Goal: Transaction & Acquisition: Purchase product/service

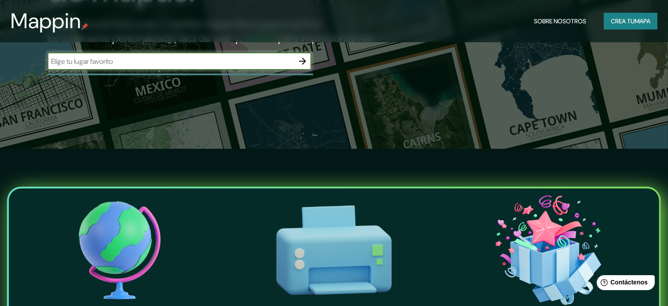
scroll to position [88, 0]
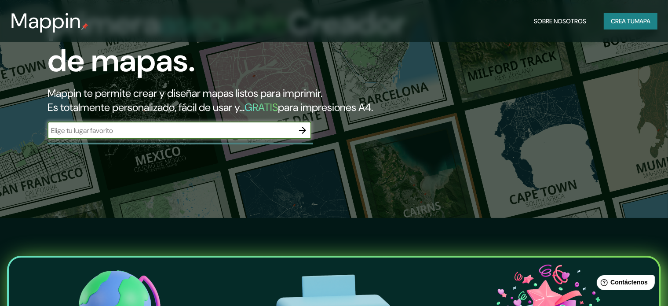
click at [241, 136] on input "text" at bounding box center [171, 130] width 246 height 10
type input "la [PERSON_NAME]"
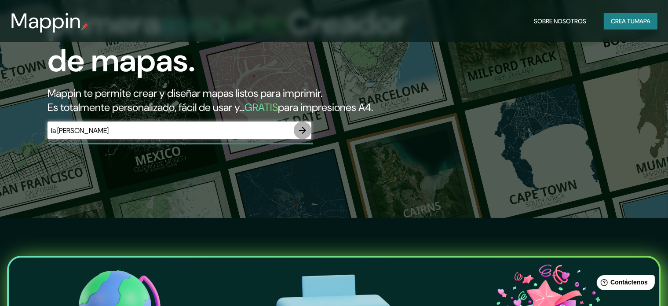
click at [300, 134] on icon "button" at bounding box center [302, 130] width 7 height 7
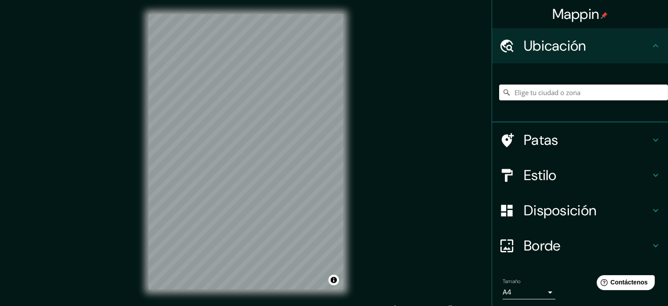
click at [525, 94] on input "Elige tu ciudad o zona" at bounding box center [583, 92] width 169 height 16
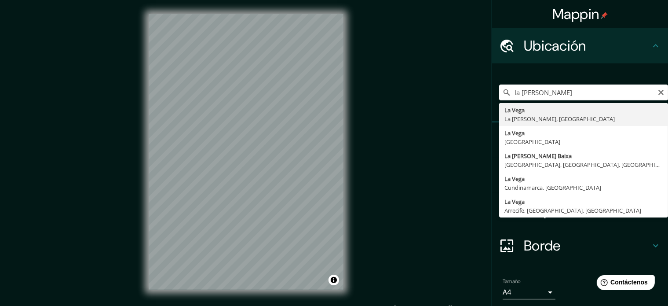
type input "La Vega, [GEOGRAPHIC_DATA], [GEOGRAPHIC_DATA]"
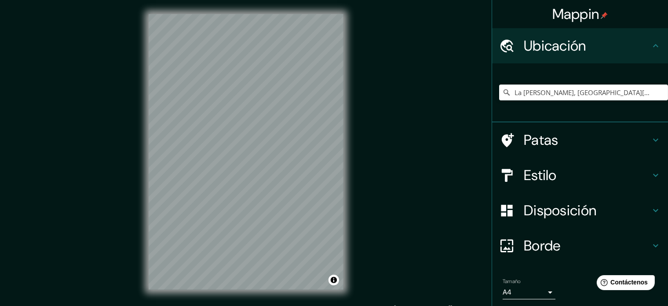
click at [564, 135] on h4 "Patas" at bounding box center [587, 140] width 127 height 18
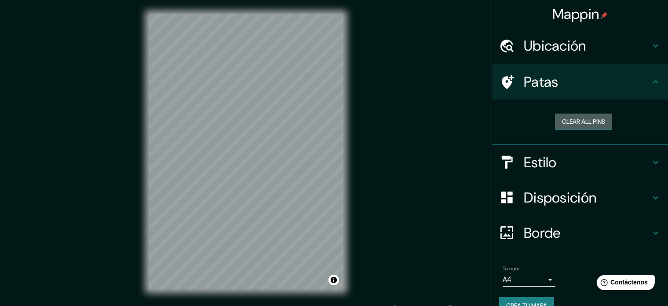
click at [586, 120] on button "Clear all pins" at bounding box center [583, 122] width 57 height 16
click at [534, 163] on font "Estilo" at bounding box center [540, 162] width 33 height 18
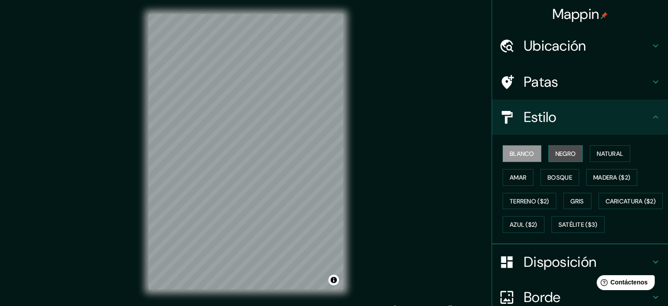
click at [556, 151] on font "Negro" at bounding box center [566, 154] width 21 height 8
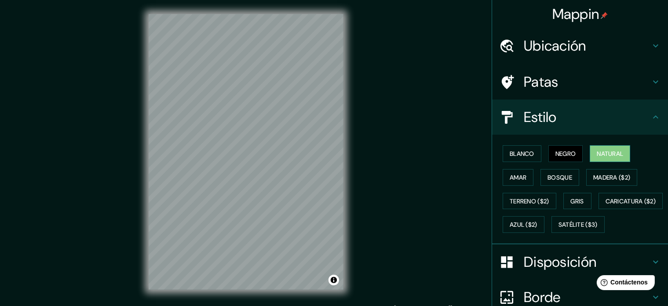
click at [603, 156] on font "Natural" at bounding box center [610, 154] width 26 height 8
click at [510, 175] on font "Amar" at bounding box center [518, 177] width 17 height 8
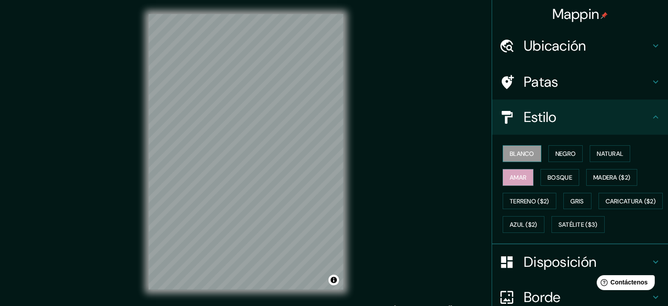
click at [516, 154] on font "Blanco" at bounding box center [522, 154] width 25 height 8
click at [541, 178] on button "Bosque" at bounding box center [560, 177] width 39 height 17
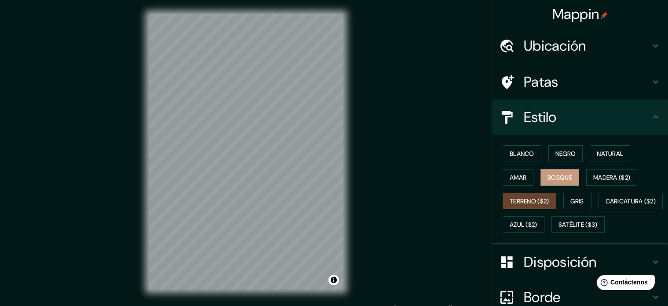
click at [544, 201] on font "Terreno ($2)" at bounding box center [530, 201] width 40 height 8
click at [564, 198] on button "Gris" at bounding box center [578, 201] width 28 height 17
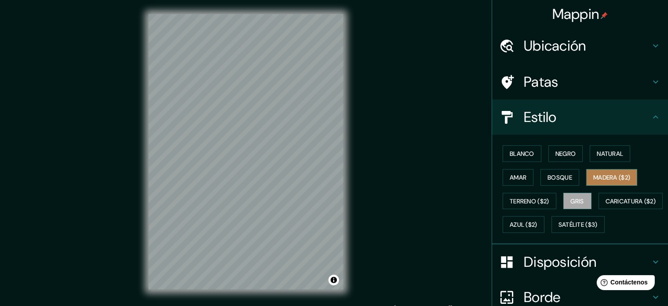
click at [596, 181] on font "Madera ($2)" at bounding box center [612, 177] width 37 height 11
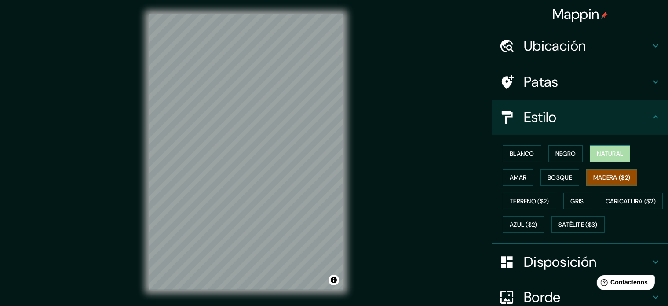
click at [601, 156] on font "Natural" at bounding box center [610, 154] width 26 height 8
click at [625, 236] on div "Blanco Negro Natural Amar Bosque Madera ($2) Terreno ($2) Gris Caricatura ($2) …" at bounding box center [583, 189] width 169 height 95
click at [645, 111] on div "Estilo" at bounding box center [580, 116] width 176 height 35
click at [651, 81] on icon at bounding box center [656, 82] width 11 height 11
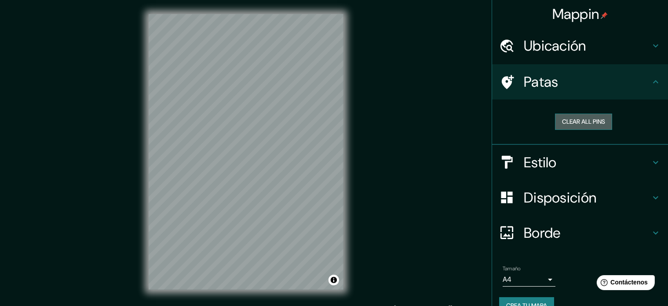
click at [588, 124] on button "Clear all pins" at bounding box center [583, 122] width 57 height 16
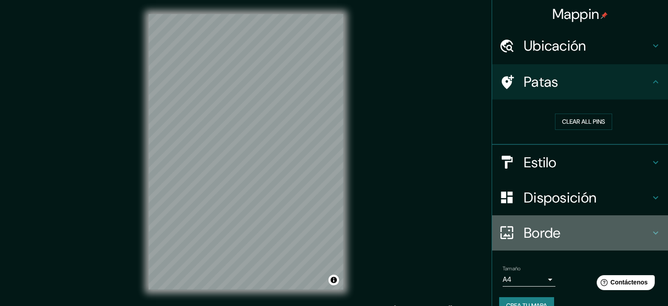
click at [651, 231] on icon at bounding box center [656, 233] width 11 height 11
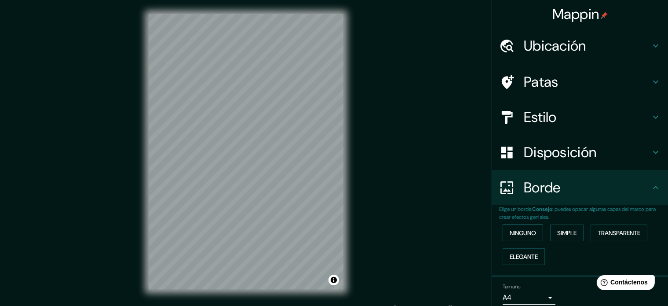
click at [515, 238] on font "Ninguno" at bounding box center [523, 232] width 26 height 11
click at [551, 235] on button "Simple" at bounding box center [567, 232] width 33 height 17
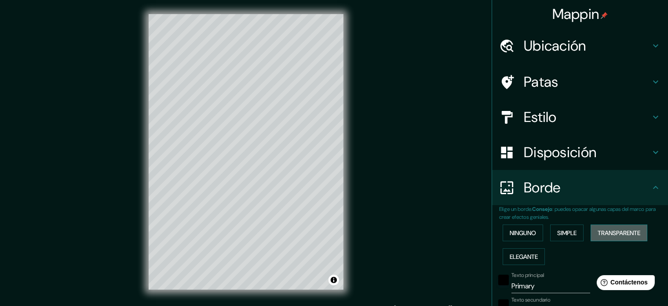
click at [610, 231] on font "Transparente" at bounding box center [619, 233] width 43 height 8
click at [521, 261] on button "Elegante" at bounding box center [524, 256] width 42 height 17
click at [613, 232] on font "Transparente" at bounding box center [619, 233] width 43 height 8
drag, startPoint x: 243, startPoint y: 249, endPoint x: 248, endPoint y: 253, distance: 6.9
click at [248, 253] on div at bounding box center [249, 252] width 7 height 7
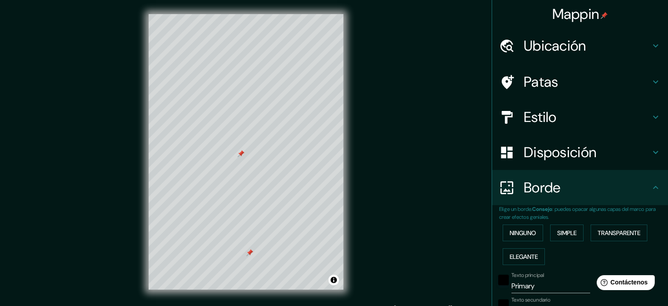
click at [248, 253] on div at bounding box center [249, 252] width 7 height 7
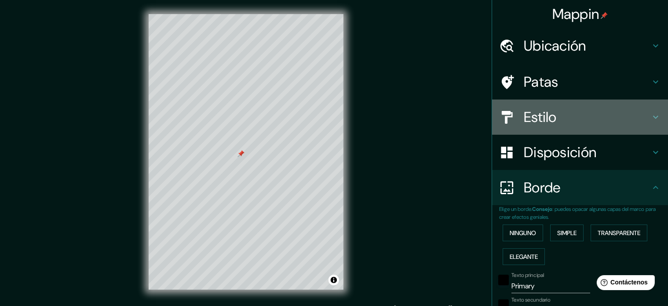
click at [524, 117] on font "Estilo" at bounding box center [540, 117] width 33 height 18
type input "213"
type input "35"
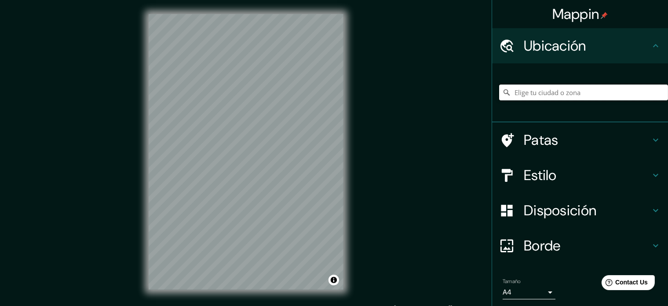
click at [542, 92] on input "Elige tu ciudad o zona" at bounding box center [583, 92] width 169 height 16
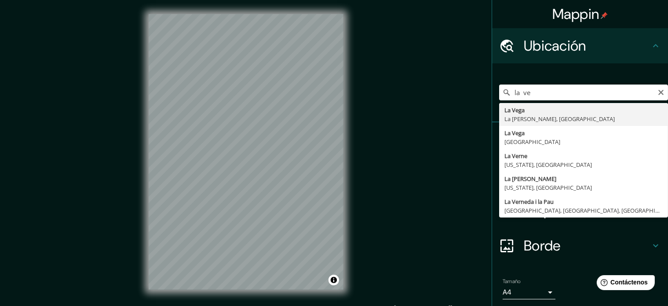
type input "La [PERSON_NAME], [GEOGRAPHIC_DATA][PERSON_NAME], [GEOGRAPHIC_DATA]"
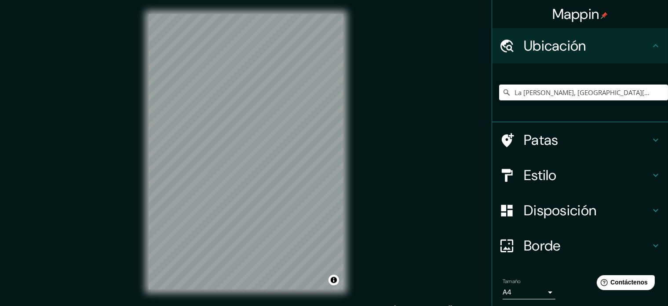
click at [607, 182] on h4 "Estilo" at bounding box center [587, 175] width 127 height 18
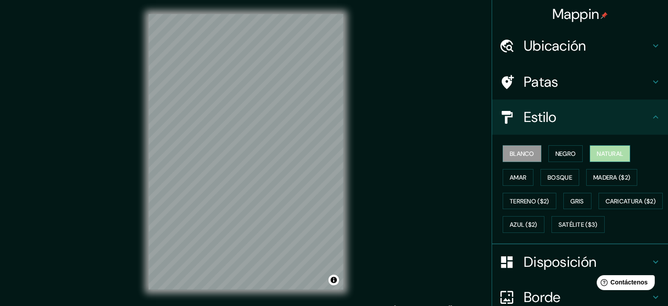
click at [597, 154] on font "Natural" at bounding box center [610, 154] width 26 height 8
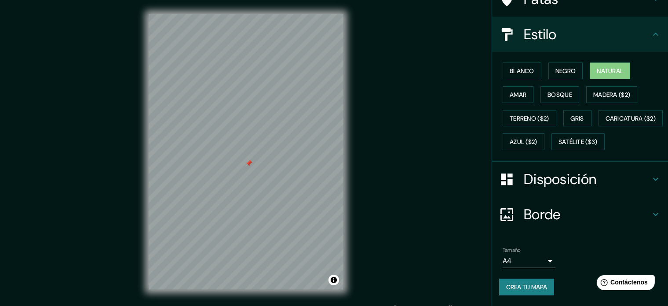
scroll to position [104, 0]
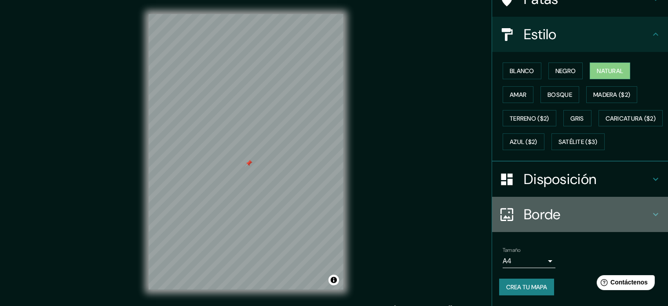
click at [562, 214] on h4 "Borde" at bounding box center [587, 215] width 127 height 18
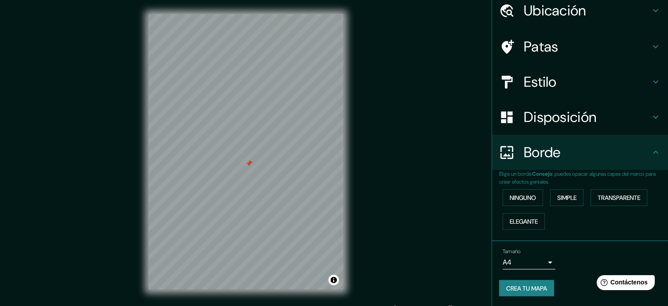
click at [603, 131] on div "Disposición" at bounding box center [580, 116] width 176 height 35
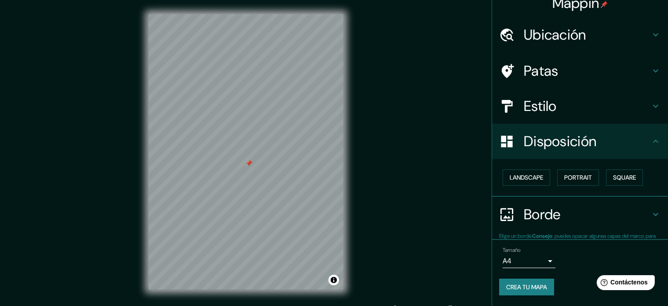
scroll to position [11, 0]
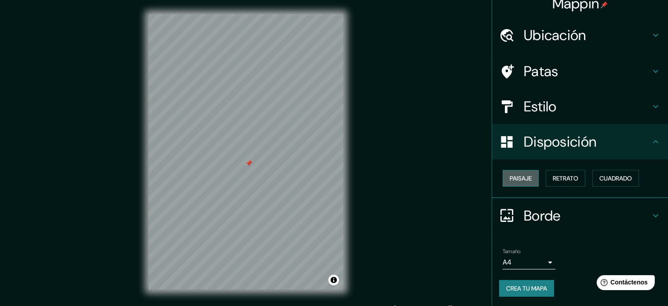
click at [524, 184] on button "Paisaje" at bounding box center [521, 178] width 36 height 17
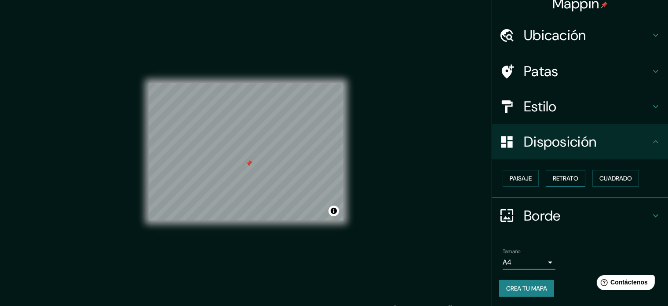
click at [557, 181] on font "Retrato" at bounding box center [566, 178] width 26 height 8
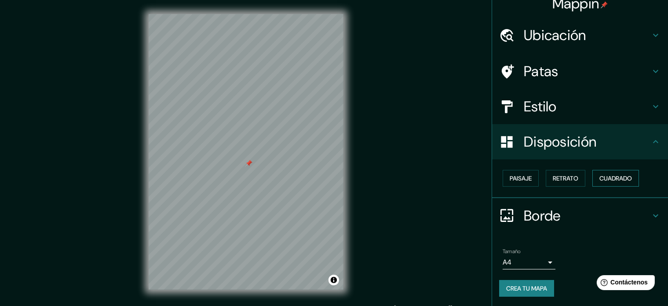
click at [614, 176] on font "Cuadrado" at bounding box center [616, 178] width 33 height 8
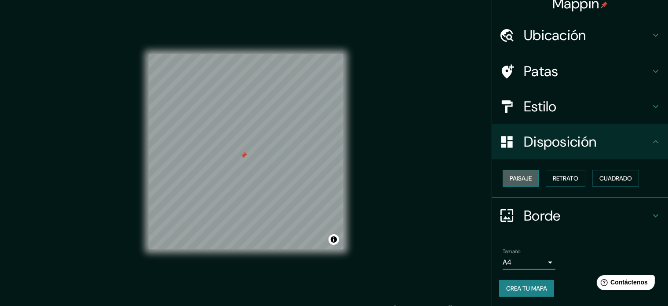
click at [522, 179] on font "Paisaje" at bounding box center [521, 178] width 22 height 8
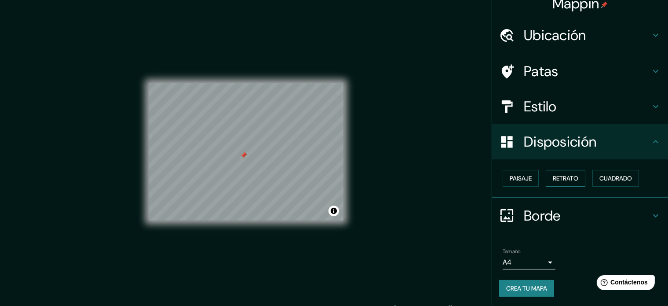
click at [569, 177] on font "Retrato" at bounding box center [566, 178] width 26 height 8
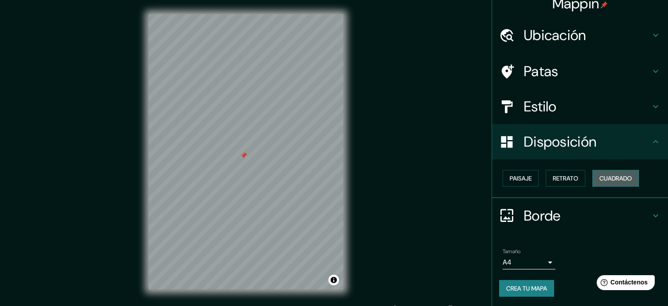
click at [617, 177] on font "Cuadrado" at bounding box center [616, 178] width 33 height 8
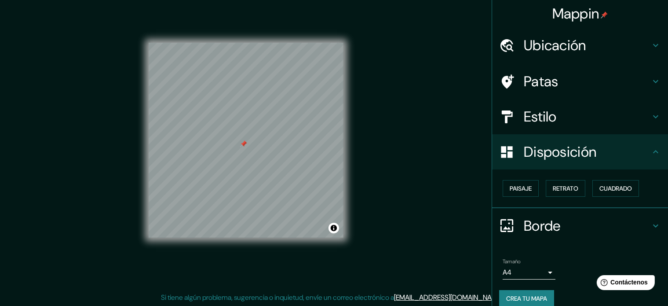
scroll to position [0, 0]
click at [644, 220] on div "Borde" at bounding box center [580, 226] width 176 height 35
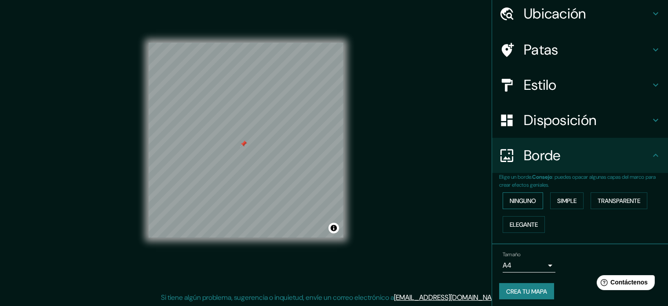
scroll to position [35, 0]
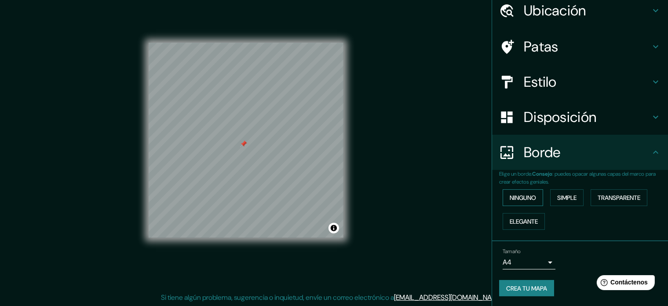
click at [525, 196] on font "Ninguno" at bounding box center [523, 198] width 26 height 8
click at [562, 200] on font "Simple" at bounding box center [567, 198] width 19 height 8
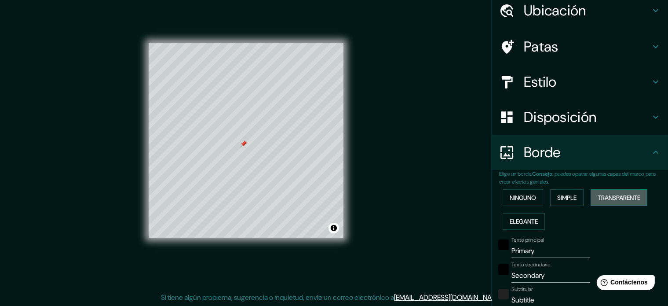
click at [607, 201] on font "Transparente" at bounding box center [619, 197] width 43 height 11
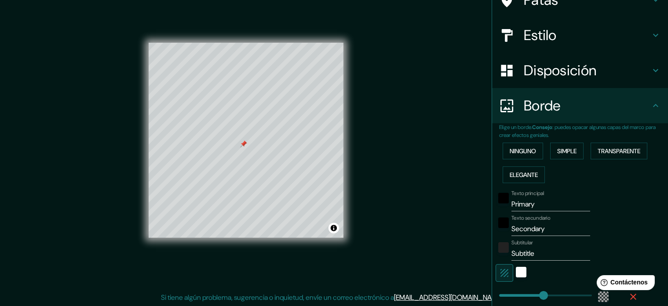
scroll to position [123, 0]
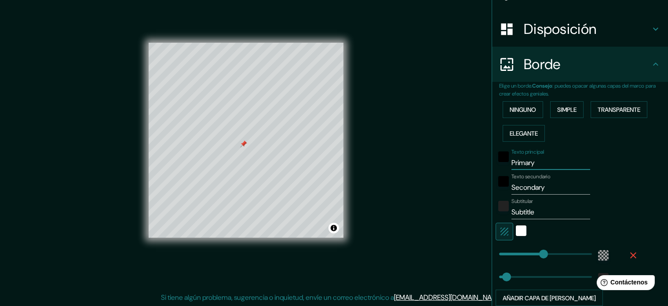
click at [539, 163] on input "Primary" at bounding box center [551, 163] width 79 height 14
drag, startPoint x: 539, startPoint y: 163, endPoint x: 479, endPoint y: 162, distance: 59.9
click at [479, 162] on div "Mappin Ubicación La Vega, La Vega, República Dominicana Patas Estilo Disposició…" at bounding box center [334, 148] width 668 height 318
type input "t"
type input "213"
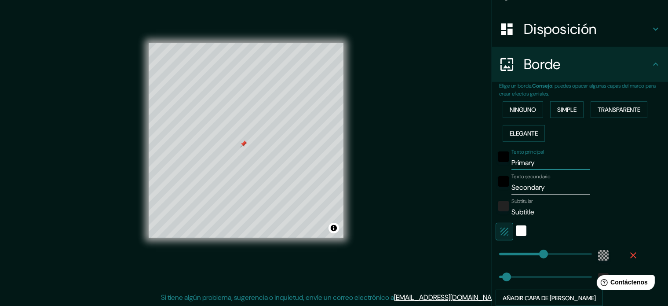
type input "35"
type input "te"
type input "213"
type input "35"
type input "ter"
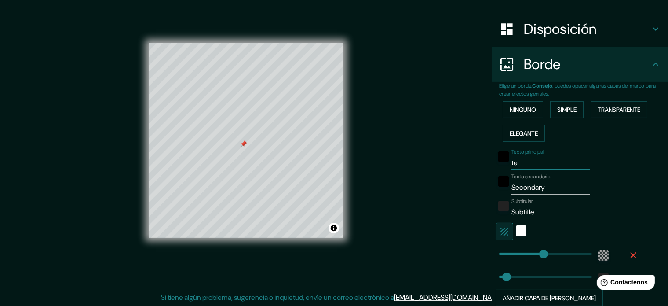
type input "213"
type input "35"
type input "terr"
type input "213"
type input "35"
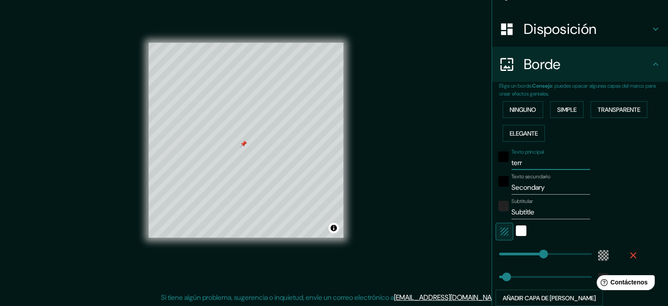
type input "terre"
type input "213"
type input "35"
type input "terren"
type input "213"
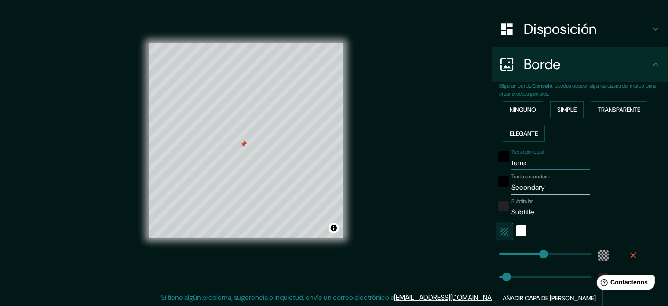
type input "35"
type input "terreno"
type input "213"
type input "35"
type input "terren"
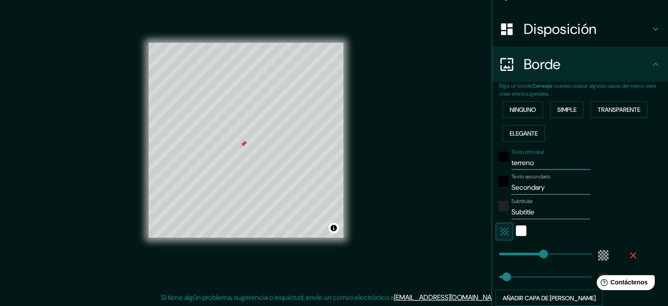
type input "213"
type input "35"
type input "t"
type input "213"
type input "35"
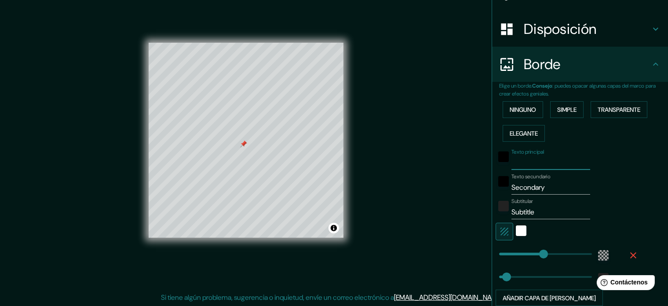
type input "t"
type input "213"
type input "35"
type input "te"
type input "213"
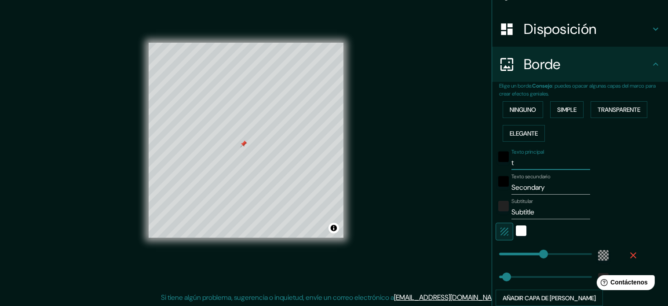
type input "35"
type input "ter"
type input "213"
type input "35"
type input "terr"
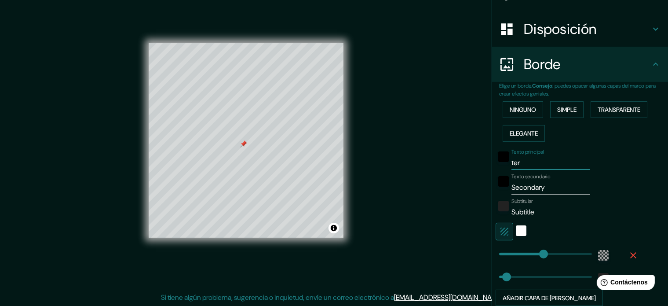
type input "213"
type input "35"
type input "terre"
type input "213"
type input "35"
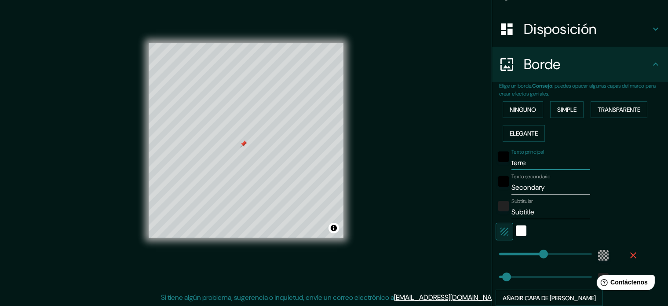
type input "terren"
type input "213"
type input "35"
type input "terreno"
type input "213"
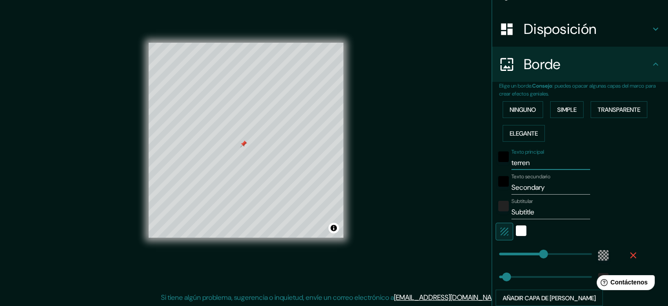
type input "35"
type input "terreno"
click at [555, 192] on input "Secondary" at bounding box center [551, 187] width 79 height 14
type input "Secondar"
type input "213"
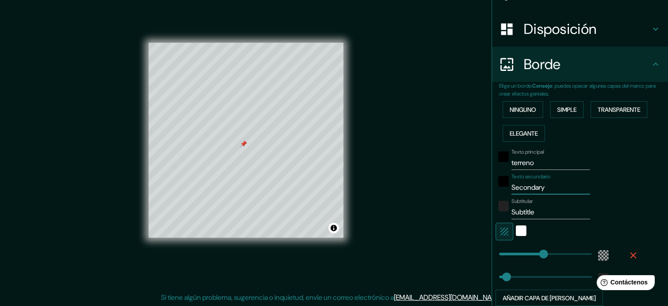
type input "35"
type input "Se"
type input "213"
type input "35"
type input "S"
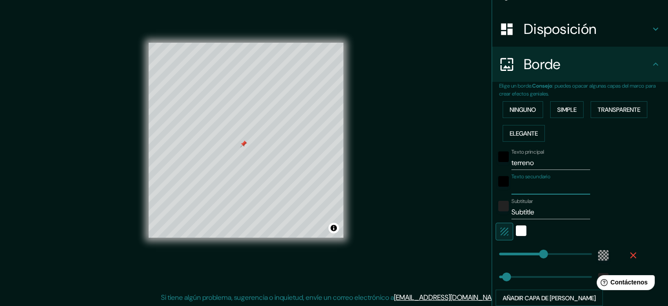
type input "213"
type input "35"
type input "l"
type input "213"
type input "35"
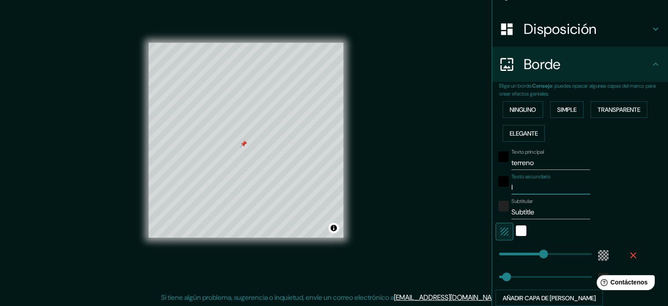
type input "la"
type input "213"
type input "35"
type input "la"
type input "213"
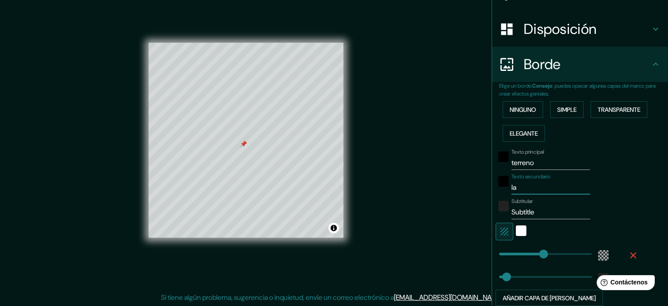
type input "35"
type input "la l"
type input "213"
type input "35"
type input "la la"
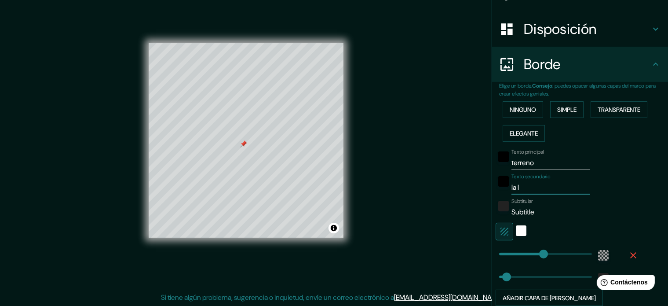
type input "213"
type input "35"
type input "la lag"
type input "213"
type input "35"
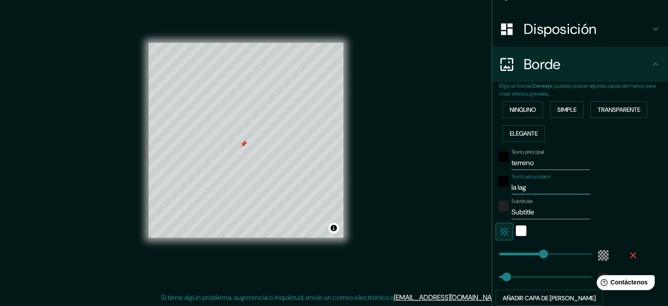
type input "la lagu"
type input "213"
type input "35"
type input "la lagun"
type input "213"
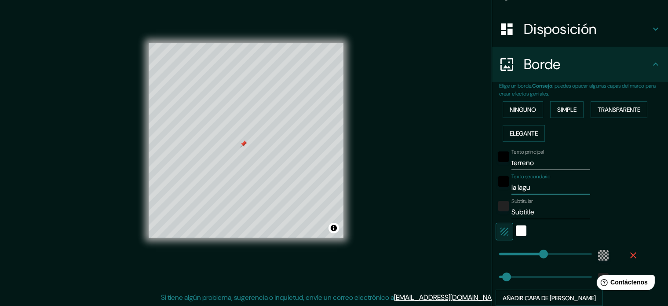
type input "35"
type input "la laguna"
type input "213"
type input "35"
type input "la laguna,"
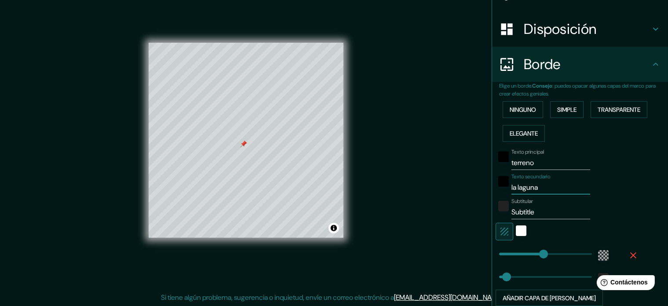
type input "213"
type input "35"
type input "la laguna,l"
type input "213"
type input "35"
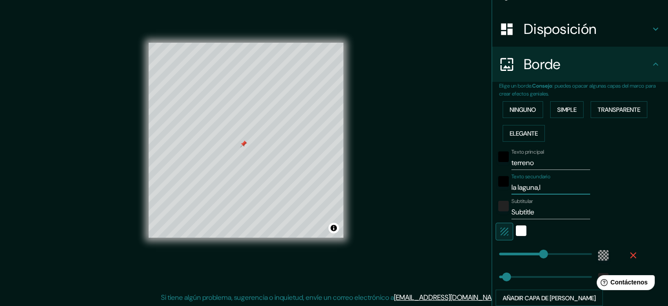
type input "la laguna,la"
type input "213"
type input "35"
type input "la laguna,la"
type input "213"
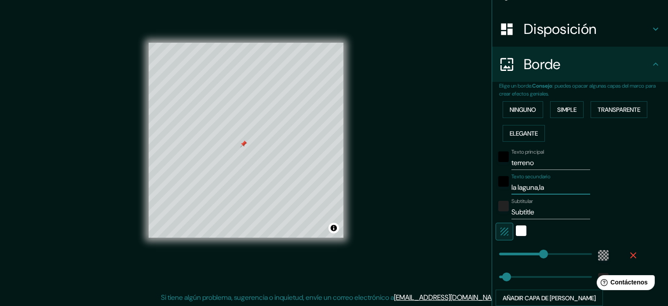
type input "35"
type input "la laguna,la v"
type input "213"
type input "35"
type input "la laguna,la ve"
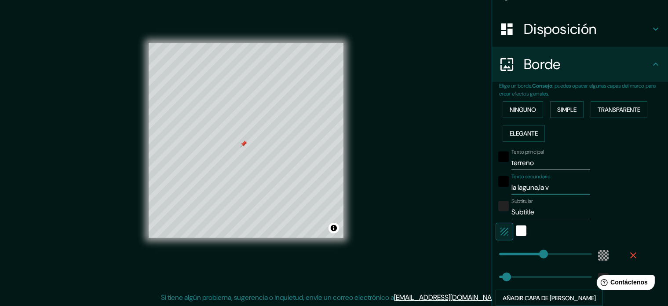
type input "213"
type input "35"
type input "la laguna,la veg"
type input "213"
type input "35"
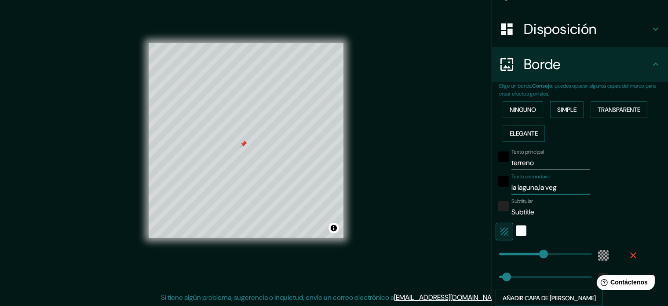
type input "la laguna,la vega"
type input "213"
type input "35"
type input "la laguna,la vega"
click at [545, 213] on input "Subtitle" at bounding box center [551, 212] width 79 height 14
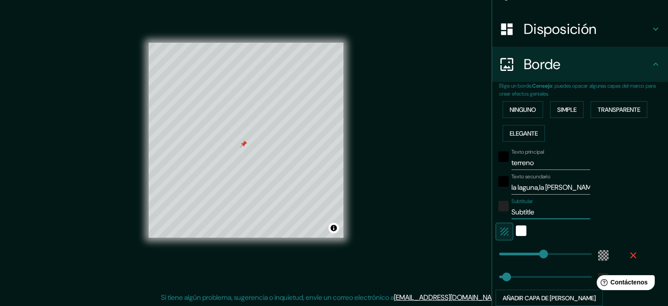
drag, startPoint x: 541, startPoint y: 215, endPoint x: 503, endPoint y: 213, distance: 38.4
click at [503, 213] on div "Subtitular Subtitle" at bounding box center [568, 208] width 144 height 21
click at [517, 230] on div "blanco" at bounding box center [521, 230] width 11 height 11
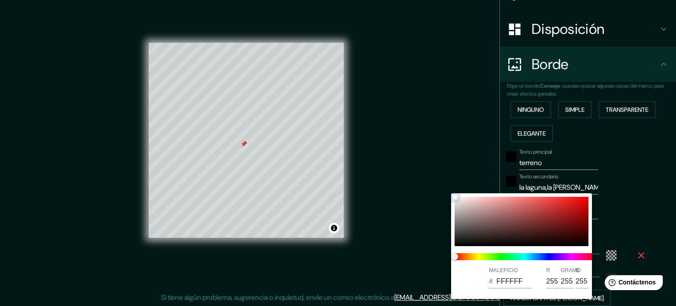
type input "213"
type input "35"
type input "E70909"
type input "231"
type input "9"
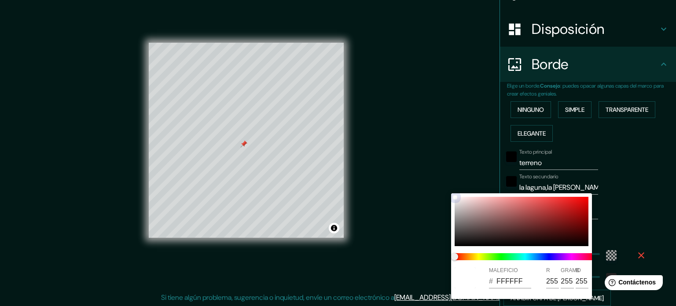
type input "9"
type input "213"
type input "35"
type input "EE0606"
type input "238"
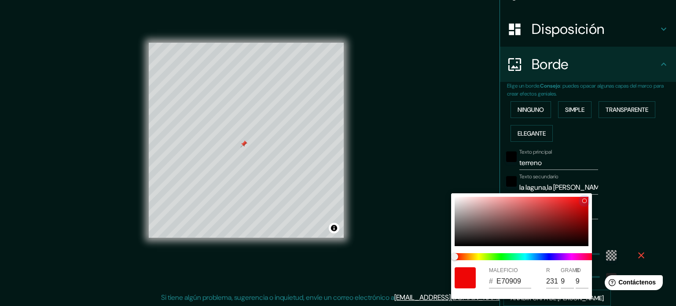
type input "6"
type input "213"
type input "35"
type input "B90E0E"
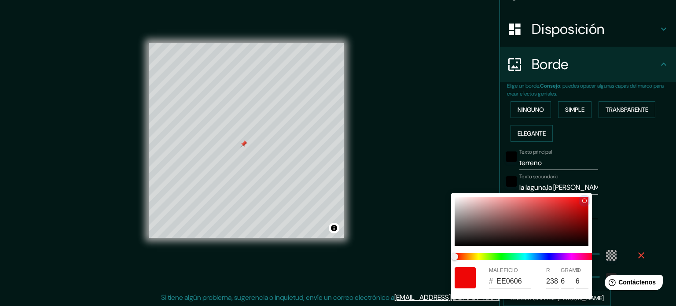
type input "185"
type input "14"
type input "213"
type input "35"
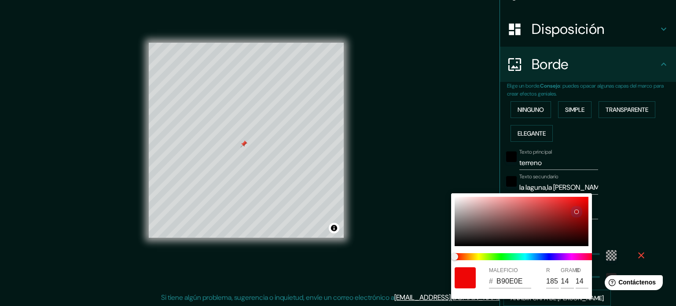
type input "B21010"
type input "178"
type input "16"
type input "213"
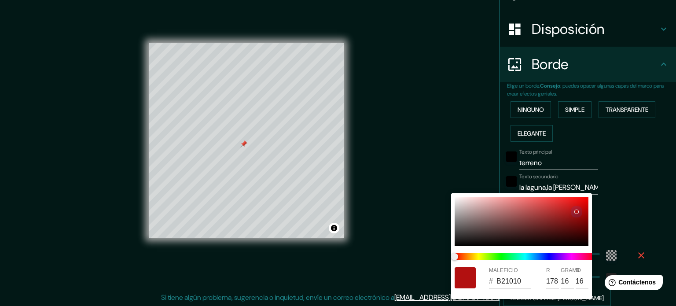
type input "35"
type input "A91111"
type input "169"
type input "17"
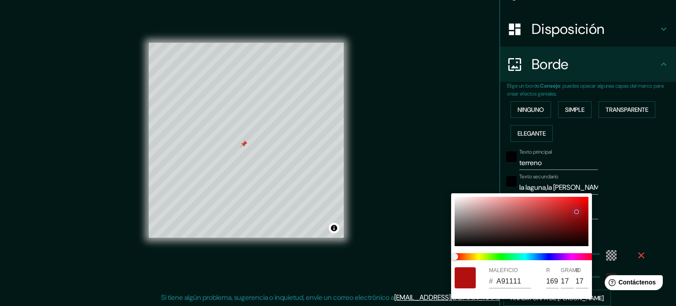
type input "213"
type input "35"
type input "A61313"
type input "166"
type input "19"
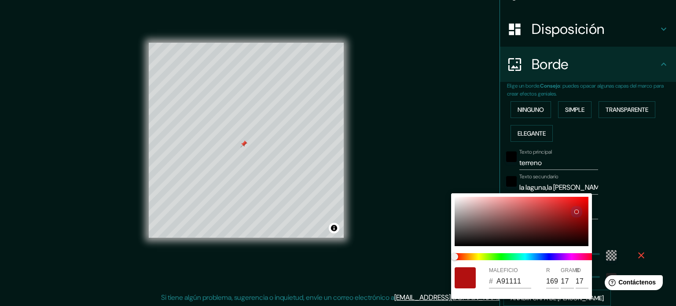
type input "19"
type input "213"
type input "35"
type input "A41313"
type input "164"
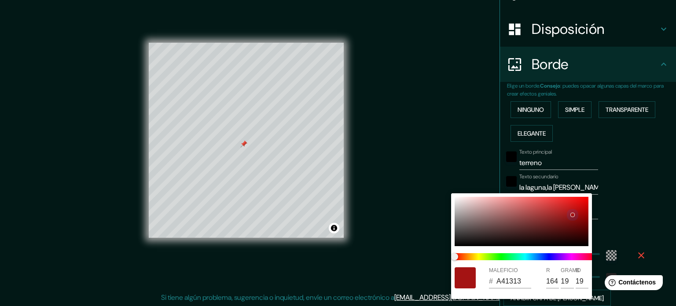
type input "213"
type input "35"
type input "991616"
type input "153"
type input "22"
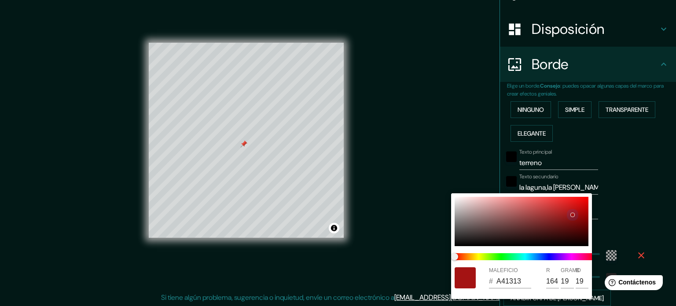
type input "22"
type input "213"
type input "35"
type input "B42222"
type input "180"
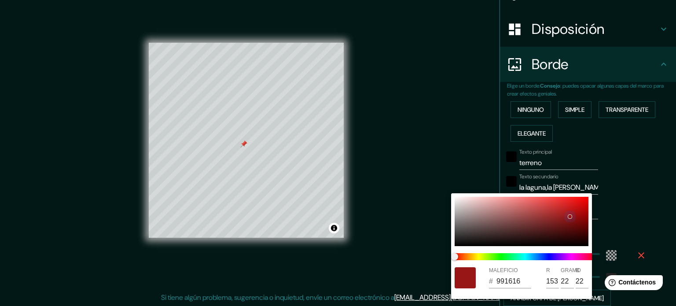
type input "34"
type input "213"
type input "35"
type input "DD2F2F"
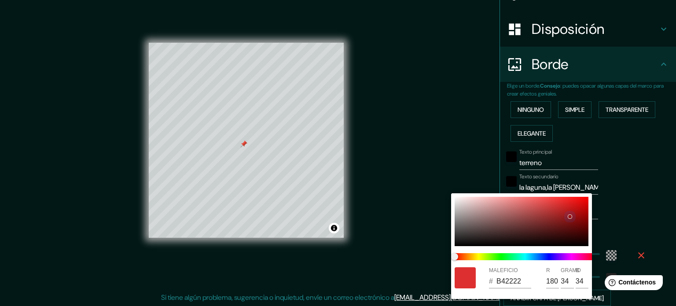
type input "221"
type input "47"
type input "213"
type input "35"
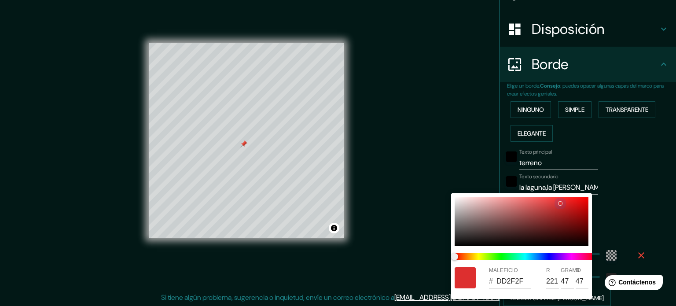
type input "DD3030"
type input "48"
type input "213"
type input "35"
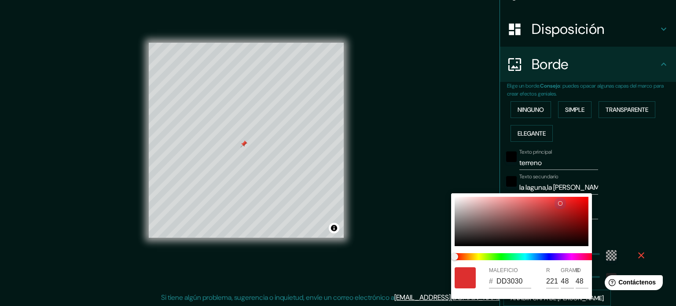
type input "DD3434"
type input "52"
type input "213"
type input "35"
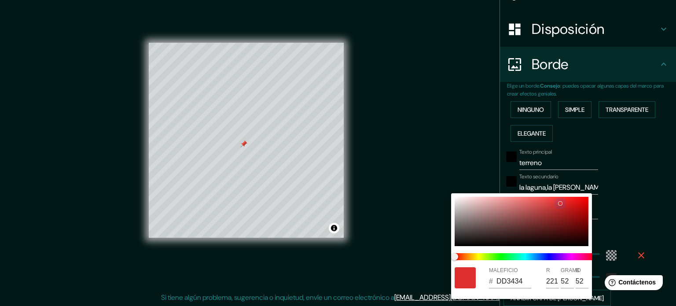
type input "DD4040"
type input "64"
type input "213"
type input "35"
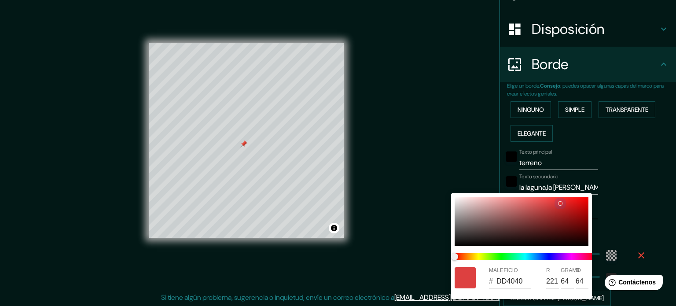
type input "E04A4A"
type input "224"
type input "74"
type input "213"
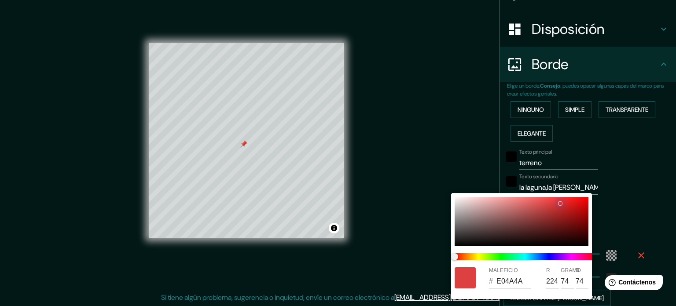
type input "35"
type input "E45454"
type input "228"
type input "84"
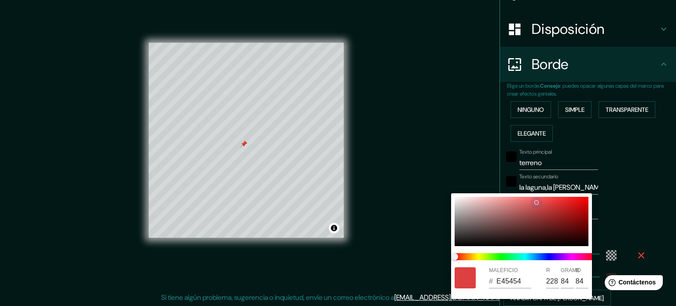
type input "213"
type input "35"
drag, startPoint x: 564, startPoint y: 208, endPoint x: 532, endPoint y: 198, distance: 33.4
click at [532, 198] on div at bounding box center [522, 221] width 134 height 49
click at [654, 186] on div at bounding box center [338, 153] width 676 height 306
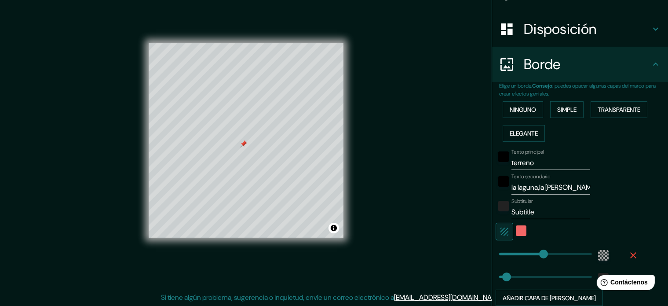
click at [540, 161] on input "terreno" at bounding box center [551, 163] width 79 height 14
drag, startPoint x: 505, startPoint y: 275, endPoint x: 530, endPoint y: 258, distance: 30.1
drag, startPoint x: 539, startPoint y: 252, endPoint x: 522, endPoint y: 234, distance: 24.3
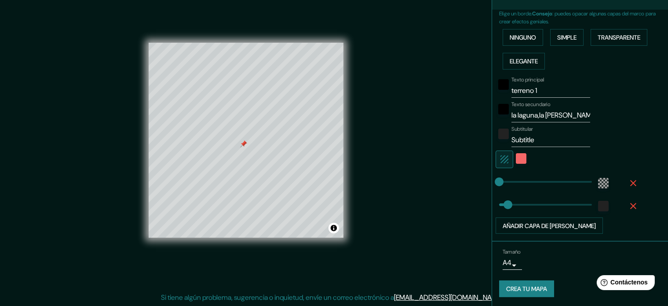
scroll to position [195, 0]
drag, startPoint x: 503, startPoint y: 204, endPoint x: 494, endPoint y: 186, distance: 20.3
drag, startPoint x: 495, startPoint y: 183, endPoint x: 574, endPoint y: 186, distance: 79.3
drag, startPoint x: 570, startPoint y: 182, endPoint x: 525, endPoint y: 181, distance: 44.9
drag, startPoint x: 525, startPoint y: 181, endPoint x: 503, endPoint y: 181, distance: 22.0
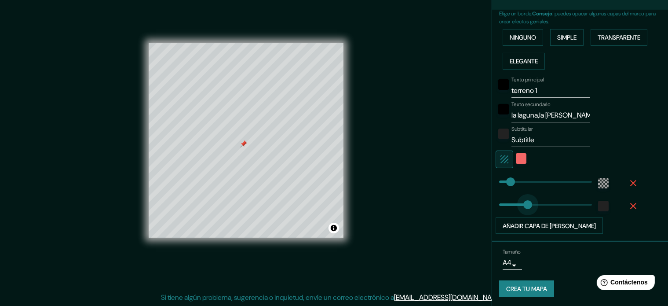
drag, startPoint x: 498, startPoint y: 200, endPoint x: 523, endPoint y: 204, distance: 25.0
drag, startPoint x: 523, startPoint y: 204, endPoint x: 473, endPoint y: 204, distance: 49.7
drag, startPoint x: 537, startPoint y: 140, endPoint x: 488, endPoint y: 142, distance: 49.3
click at [492, 142] on div "Elige un borde. Consejo : puedes opacar algunas capas del marco para crear efec…" at bounding box center [580, 126] width 176 height 232
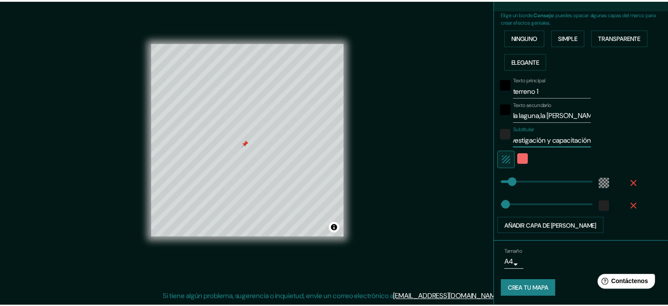
scroll to position [0, 0]
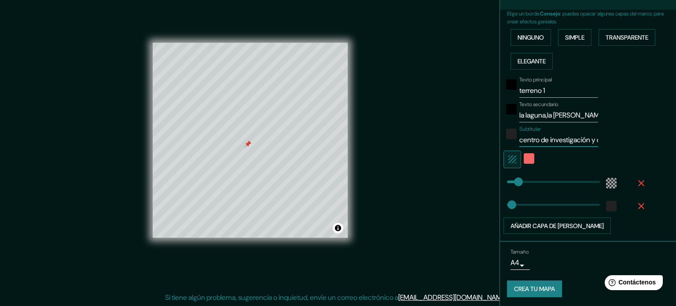
click at [507, 262] on body "Mappin Ubicación La Vega, La Vega, República Dominicana Patas Estilo Disposició…" at bounding box center [338, 142] width 676 height 306
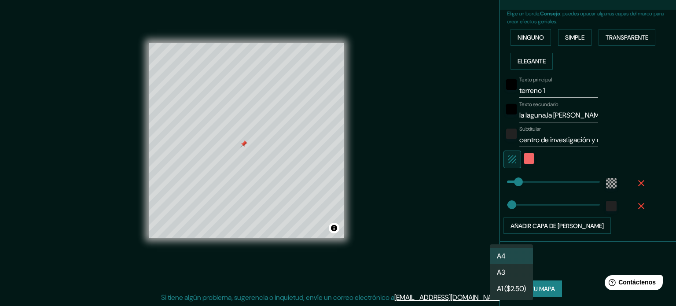
click at [523, 268] on li "A3" at bounding box center [511, 272] width 43 height 16
click at [509, 263] on body "Mappin Ubicación La Vega, La Vega, República Dominicana Patas Estilo Disposició…" at bounding box center [338, 142] width 676 height 306
click at [553, 266] on div at bounding box center [338, 153] width 676 height 306
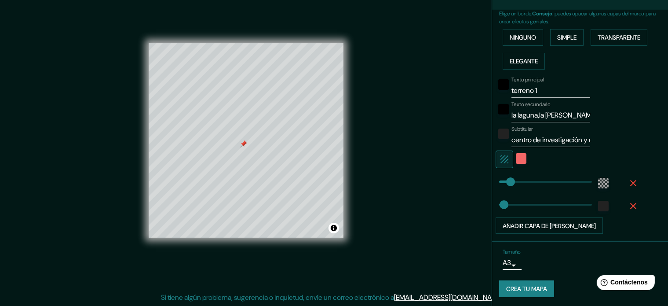
click at [531, 288] on font "Crea tu mapa" at bounding box center [527, 289] width 41 height 8
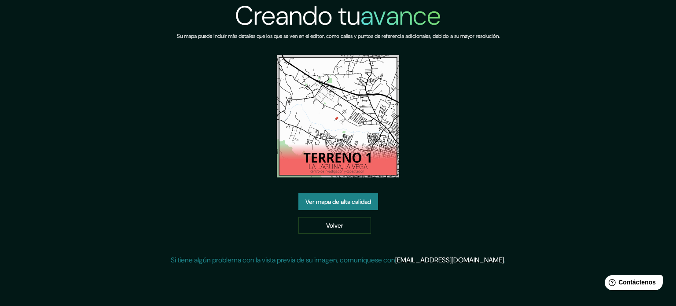
click at [363, 202] on font "Ver mapa de alta calidad" at bounding box center [338, 202] width 66 height 8
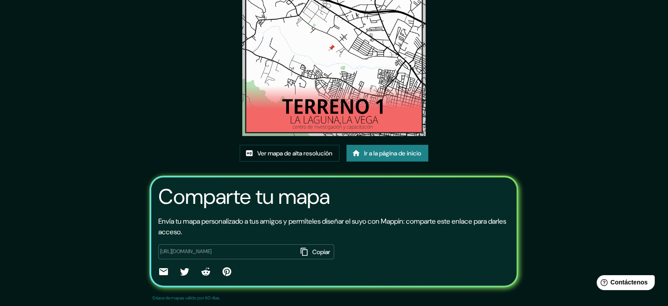
scroll to position [88, 0]
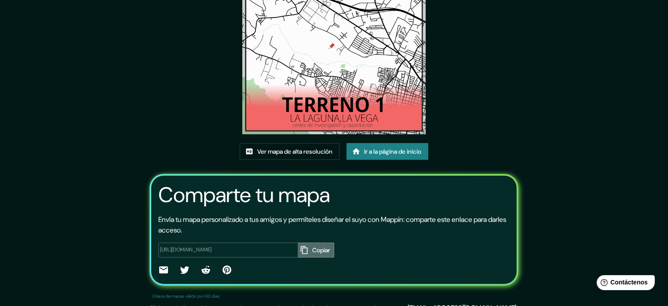
click at [300, 250] on icon "button" at bounding box center [304, 250] width 9 height 9
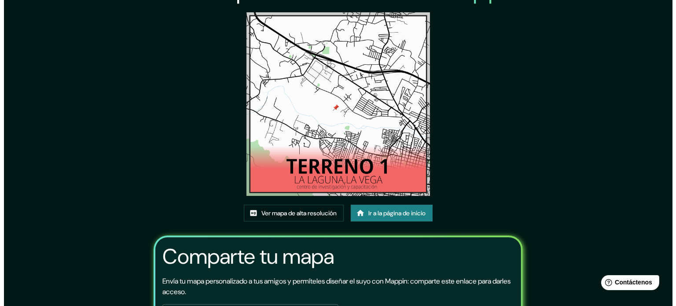
scroll to position [0, 0]
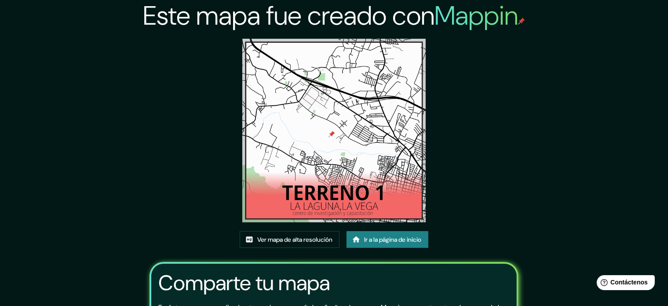
click at [624, 114] on div "Este mapa fue creado con Mappin Ver mapa de alta resolución Ir a la página de i…" at bounding box center [334, 202] width 668 height 405
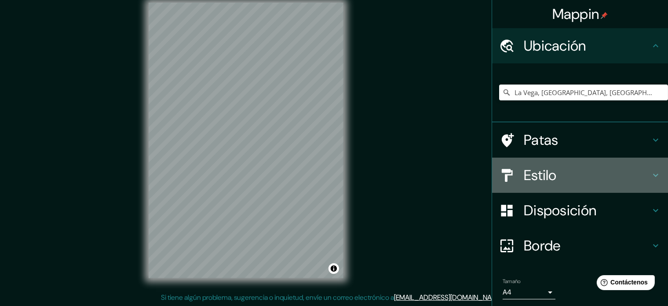
click at [545, 175] on font "Estilo" at bounding box center [540, 175] width 33 height 18
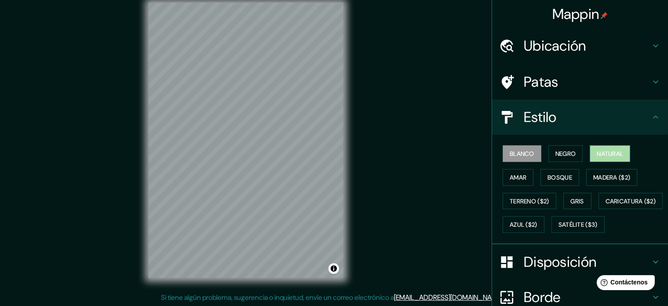
click at [599, 158] on font "Natural" at bounding box center [610, 153] width 26 height 11
click at [580, 51] on font "Ubicación" at bounding box center [555, 46] width 62 height 18
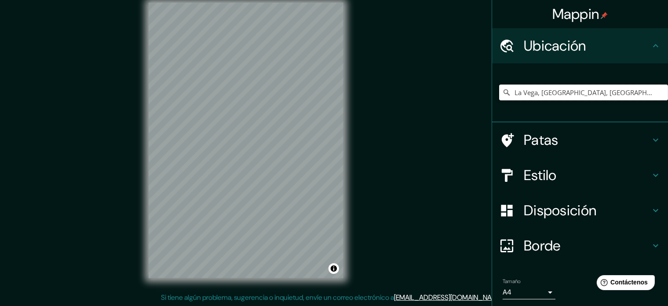
click at [580, 93] on input "La [PERSON_NAME], [GEOGRAPHIC_DATA][PERSON_NAME], [GEOGRAPHIC_DATA]" at bounding box center [583, 92] width 169 height 16
drag, startPoint x: 643, startPoint y: 95, endPoint x: 649, endPoint y: 107, distance: 13.6
click at [649, 107] on div "La [PERSON_NAME], [GEOGRAPHIC_DATA][PERSON_NAME], [GEOGRAPHIC_DATA]" at bounding box center [583, 92] width 169 height 44
click at [639, 91] on input "La [PERSON_NAME], [GEOGRAPHIC_DATA][PERSON_NAME], [GEOGRAPHIC_DATA]" at bounding box center [583, 92] width 169 height 16
click at [517, 96] on input "La [PERSON_NAME], [GEOGRAPHIC_DATA][PERSON_NAME], [GEOGRAPHIC_DATA]" at bounding box center [583, 92] width 169 height 16
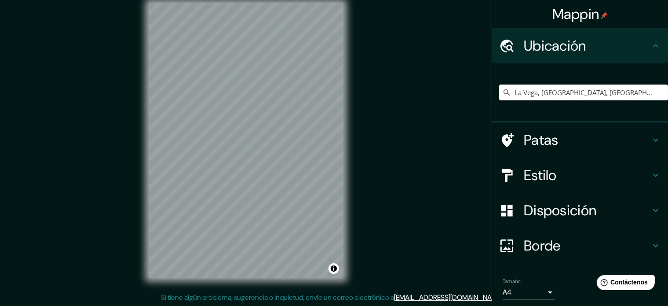
drag, startPoint x: 493, startPoint y: 95, endPoint x: 502, endPoint y: 91, distance: 9.1
click at [499, 93] on div "La Vega, [GEOGRAPHIC_DATA], [GEOGRAPHIC_DATA]" at bounding box center [583, 92] width 169 height 16
click at [503, 91] on icon at bounding box center [507, 92] width 9 height 9
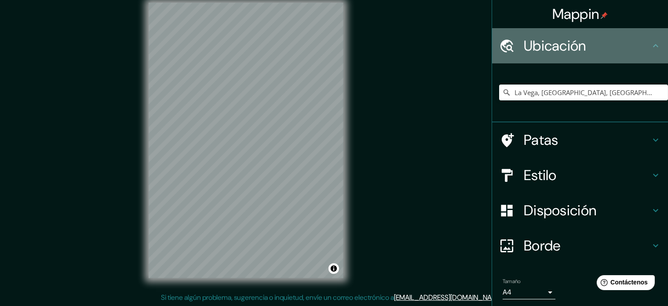
click at [603, 52] on h4 "Ubicación" at bounding box center [587, 46] width 127 height 18
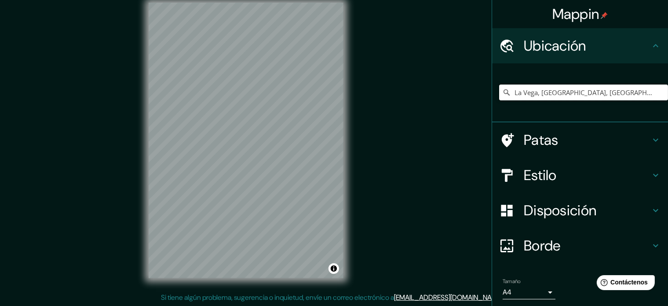
click at [640, 89] on input "La Vega, [GEOGRAPHIC_DATA], [GEOGRAPHIC_DATA]" at bounding box center [583, 92] width 169 height 16
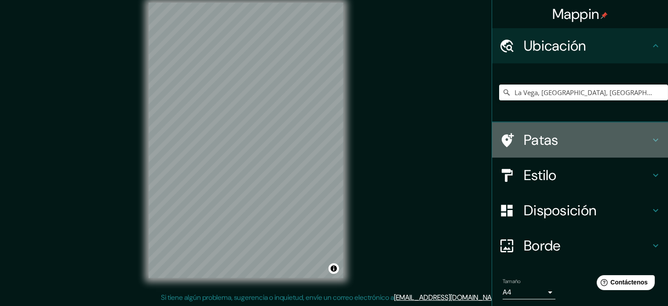
click at [634, 141] on h4 "Patas" at bounding box center [587, 140] width 127 height 18
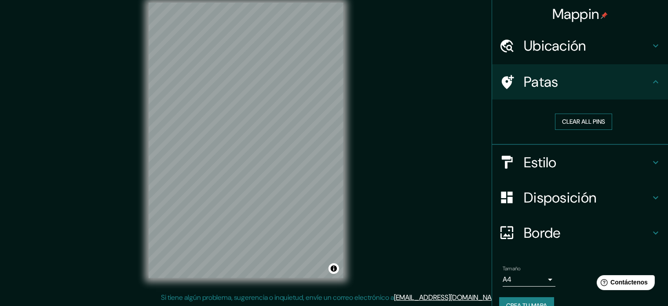
click at [586, 121] on button "Clear all pins" at bounding box center [583, 122] width 57 height 16
click at [644, 88] on div "Patas" at bounding box center [580, 81] width 176 height 35
click at [642, 156] on h4 "Estilo" at bounding box center [587, 163] width 127 height 18
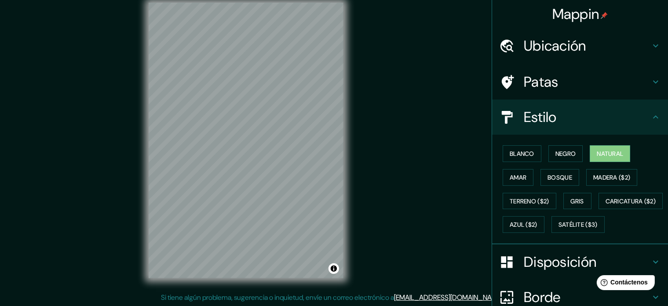
click at [643, 114] on h4 "Estilo" at bounding box center [587, 117] width 127 height 18
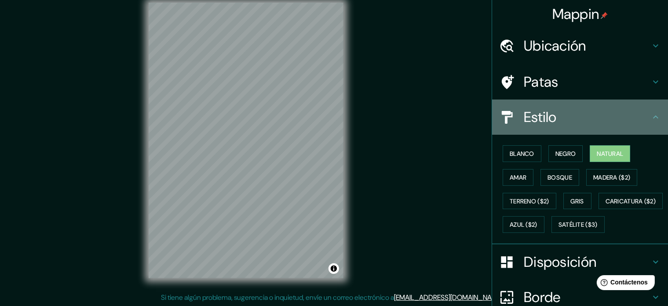
click at [654, 121] on div "Estilo" at bounding box center [580, 116] width 176 height 35
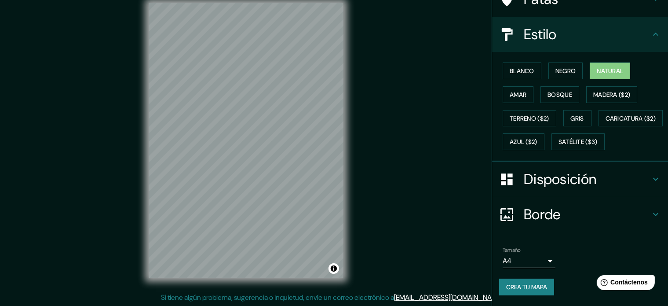
click at [630, 187] on h4 "Disposición" at bounding box center [587, 179] width 127 height 18
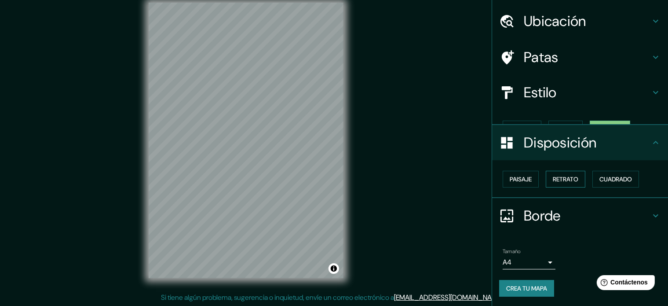
scroll to position [11, 0]
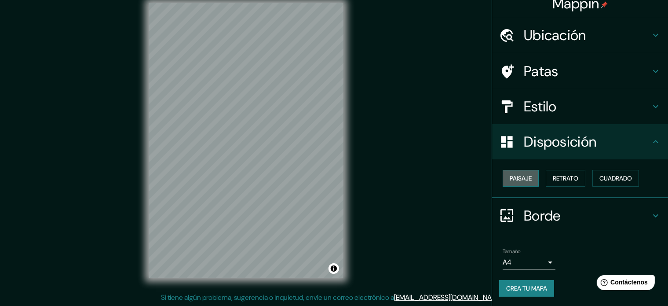
click at [518, 179] on font "Paisaje" at bounding box center [521, 178] width 22 height 8
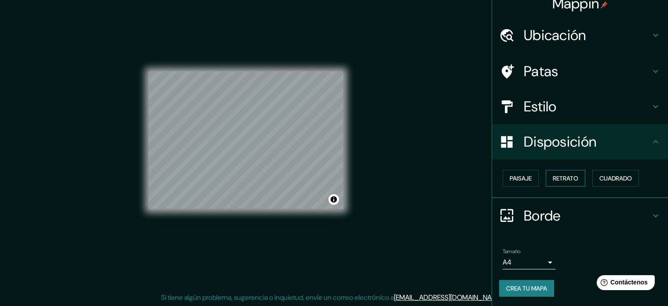
click at [562, 178] on font "Retrato" at bounding box center [566, 178] width 26 height 8
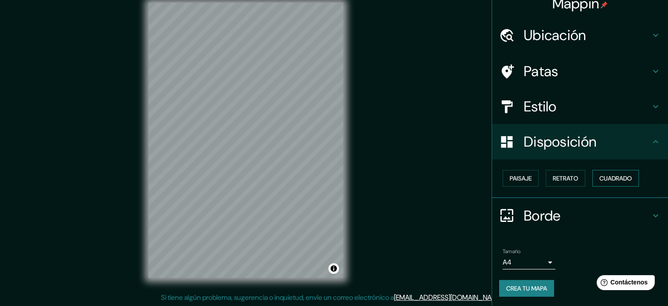
drag, startPoint x: 515, startPoint y: 177, endPoint x: 591, endPoint y: 179, distance: 75.3
click at [516, 177] on font "Paisaje" at bounding box center [521, 178] width 22 height 8
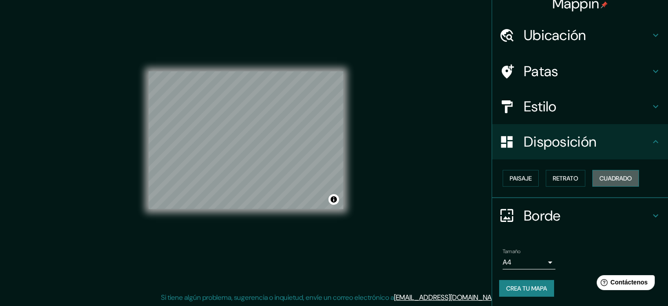
click at [600, 179] on font "Cuadrado" at bounding box center [616, 178] width 33 height 8
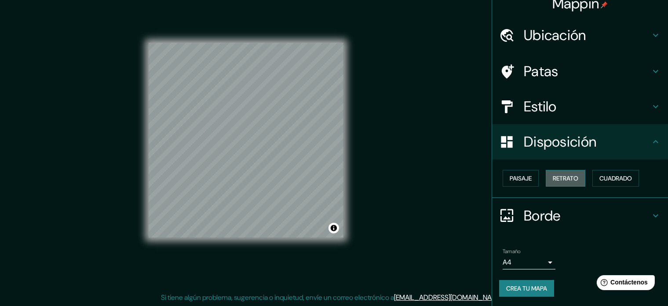
click at [562, 184] on button "Retrato" at bounding box center [566, 178] width 40 height 17
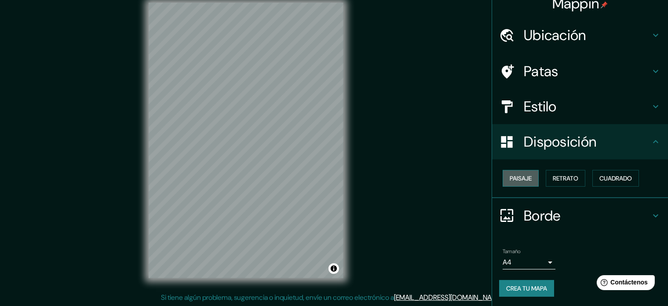
click at [519, 181] on font "Paisaje" at bounding box center [521, 178] width 22 height 8
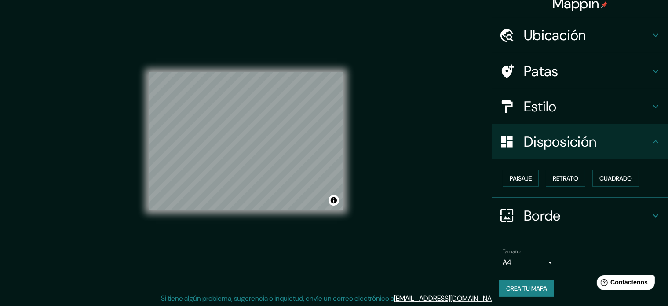
scroll to position [11, 0]
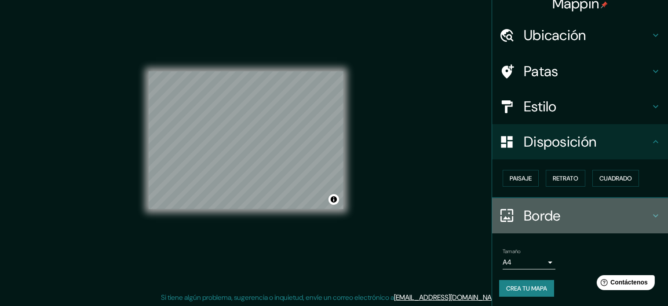
click at [604, 214] on h4 "Borde" at bounding box center [587, 216] width 127 height 18
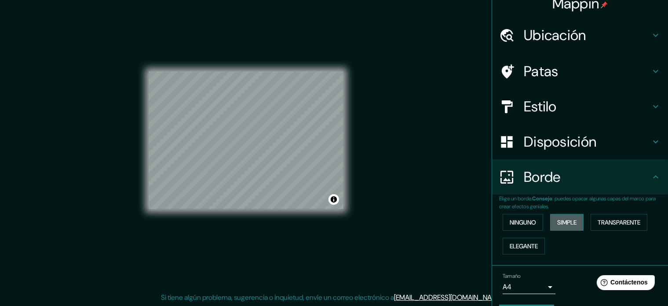
click at [561, 219] on font "Simple" at bounding box center [567, 222] width 19 height 8
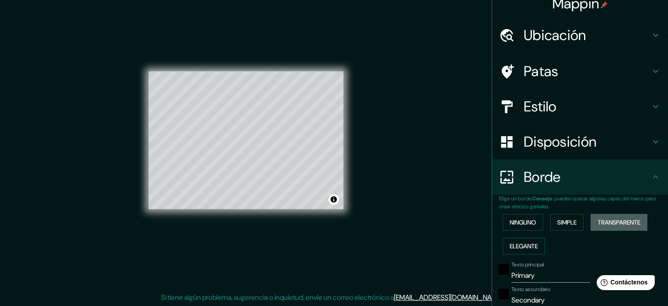
click at [601, 226] on font "Transparente" at bounding box center [619, 222] width 43 height 11
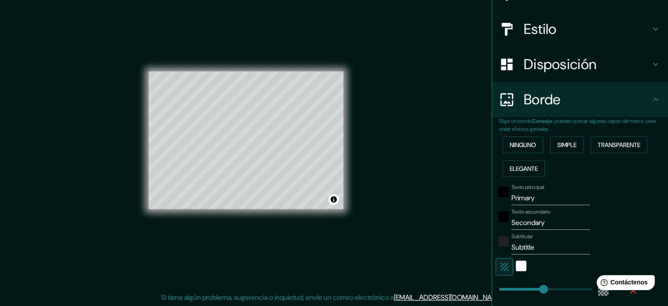
scroll to position [187, 0]
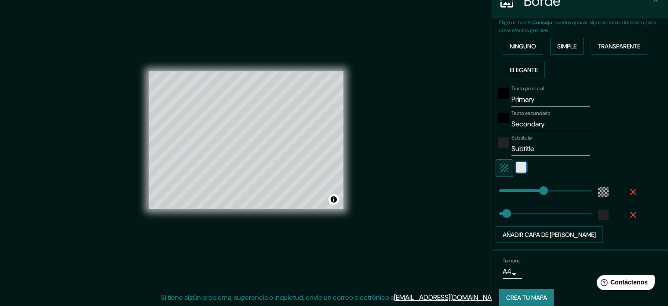
click at [516, 165] on div "blanco" at bounding box center [521, 167] width 11 height 11
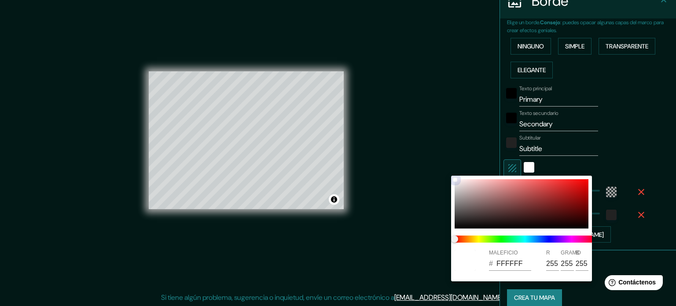
type input "213"
type input "35"
type input "BD2929"
type input "189"
type input "41"
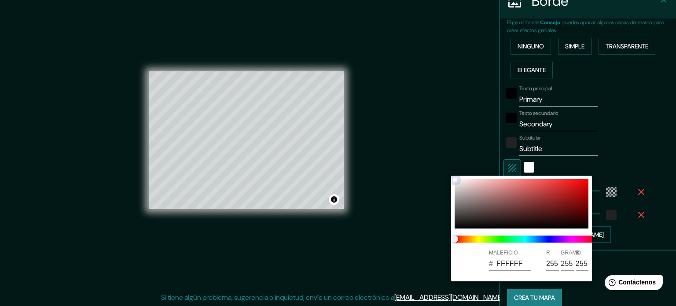
type input "41"
type input "213"
type input "35"
type input "C63C3C"
type input "198"
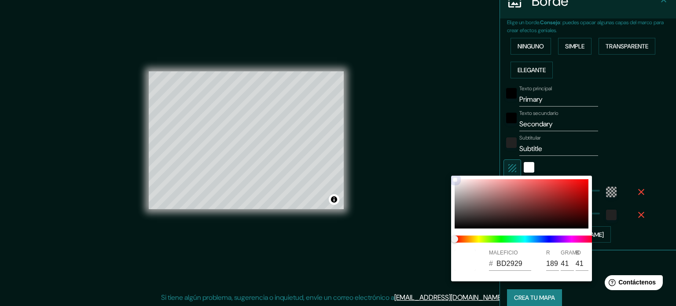
type input "60"
type input "213"
type input "35"
type input "BB4343"
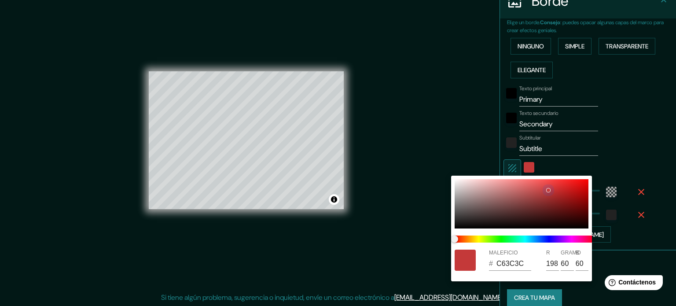
type input "187"
type input "67"
type input "213"
type input "35"
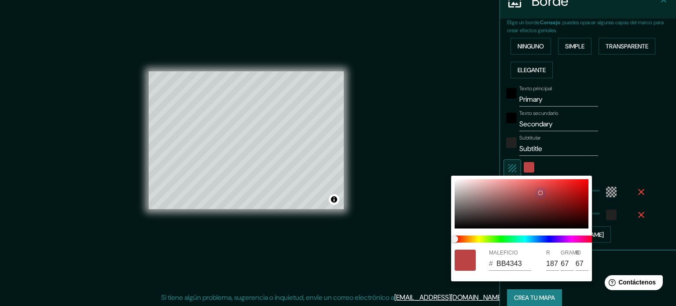
type input "B64343"
type input "182"
type input "213"
type input "35"
type input "A44242"
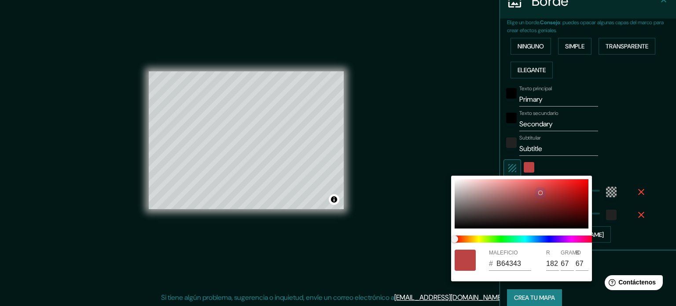
type input "164"
type input "66"
type input "213"
type input "35"
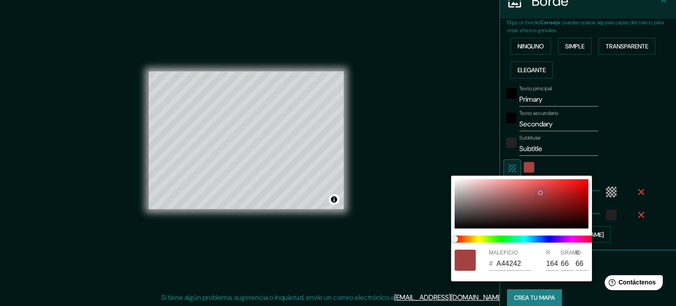
type input "963F3F"
type input "150"
type input "63"
type input "213"
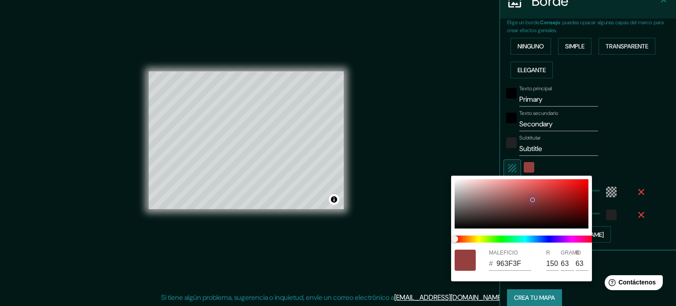
type input "35"
type input "B24B4B"
type input "178"
type input "75"
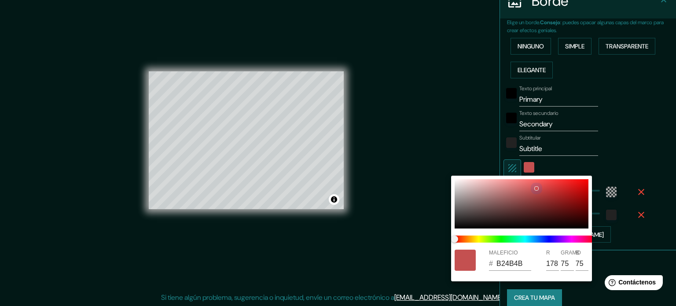
type input "213"
type input "35"
type input "D05252"
type input "208"
type input "82"
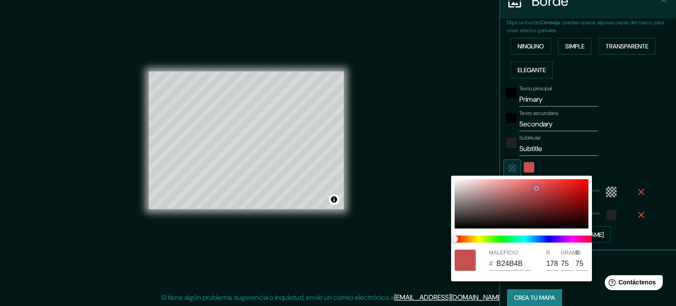
type input "82"
type input "213"
type input "35"
type input "C24D4D"
type input "194"
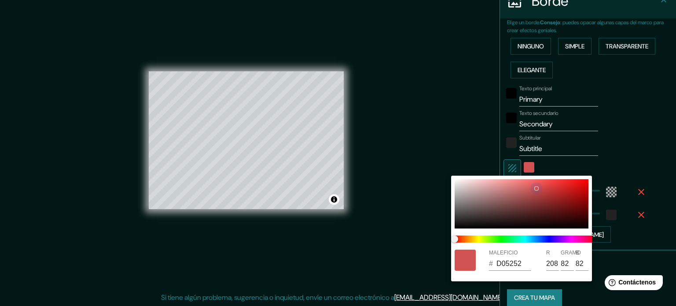
type input "77"
type input "213"
type input "35"
type input "CD4D4D"
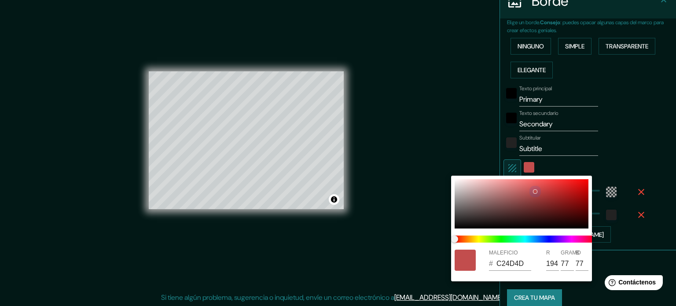
type input "205"
type input "77"
type input "213"
type input "35"
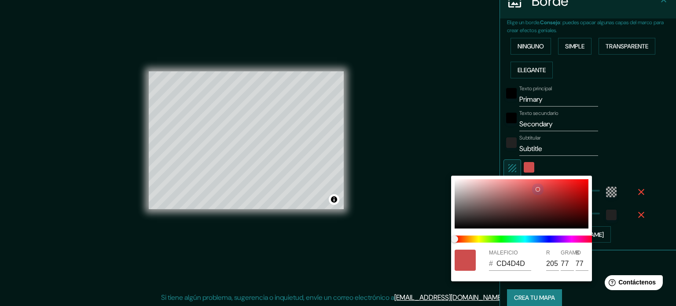
type input "C94D4D"
type input "201"
type input "77"
drag, startPoint x: 555, startPoint y: 198, endPoint x: 537, endPoint y: 190, distance: 20.1
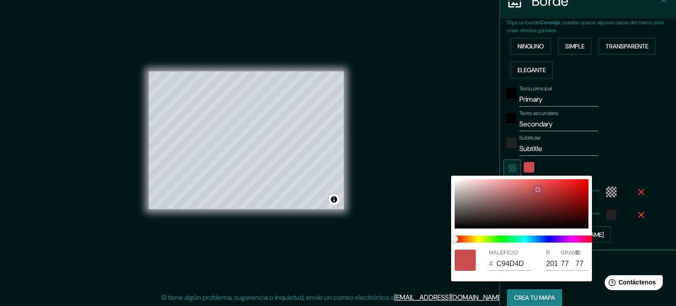
click at [537, 190] on div at bounding box center [522, 203] width 134 height 49
type input "213"
type input "35"
click at [231, 153] on div at bounding box center [338, 153] width 676 height 306
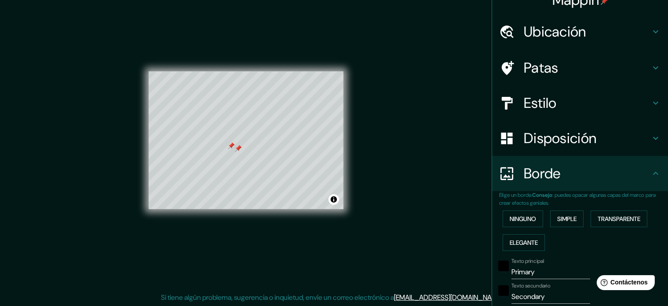
scroll to position [0, 0]
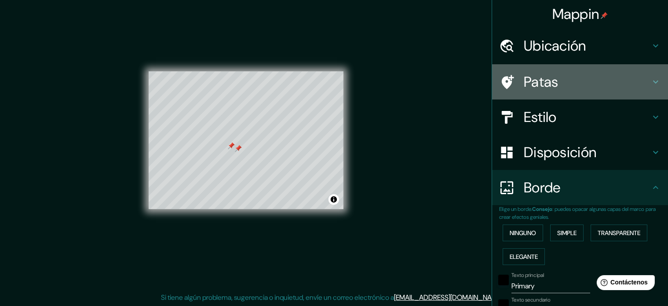
click at [574, 80] on h4 "Patas" at bounding box center [587, 82] width 127 height 18
type input "213"
type input "35"
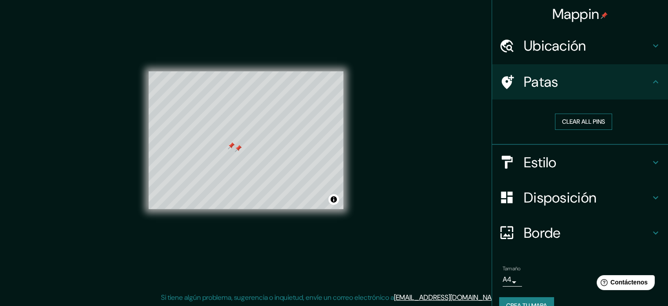
click at [569, 125] on button "Clear all pins" at bounding box center [583, 122] width 57 height 16
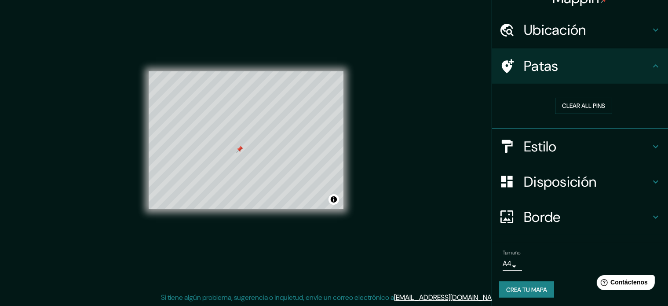
scroll to position [17, 0]
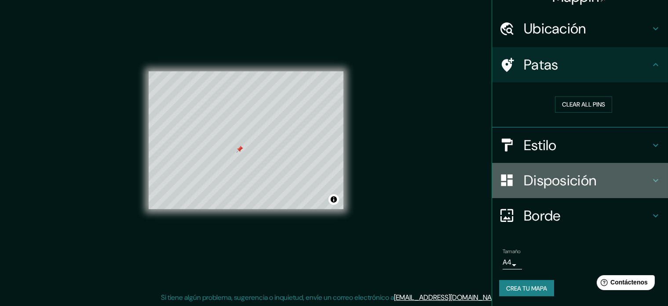
click at [587, 179] on font "Disposición" at bounding box center [560, 180] width 73 height 18
type input "213"
type input "35"
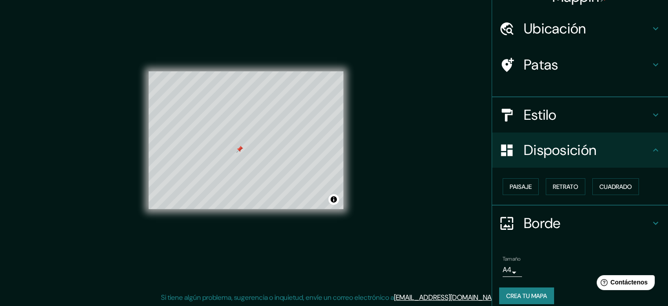
scroll to position [11, 0]
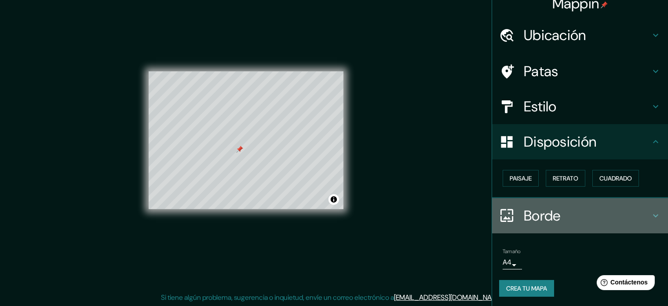
click at [639, 220] on h4 "Borde" at bounding box center [587, 216] width 127 height 18
type input "213"
type input "35"
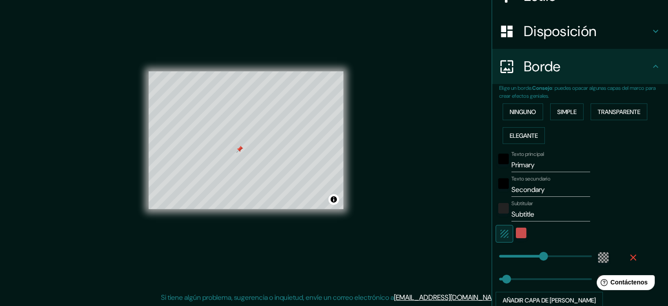
scroll to position [187, 0]
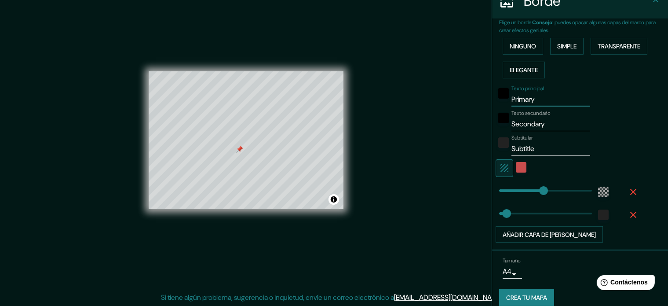
click at [542, 101] on input "Primary" at bounding box center [551, 99] width 79 height 14
drag, startPoint x: 542, startPoint y: 101, endPoint x: 475, endPoint y: 94, distance: 67.2
click at [475, 94] on div "Mappin Ubicación La Vega, La Vega, República Dominicana Patas Estilo Disposició…" at bounding box center [334, 148] width 668 height 318
type input "t"
type input "213"
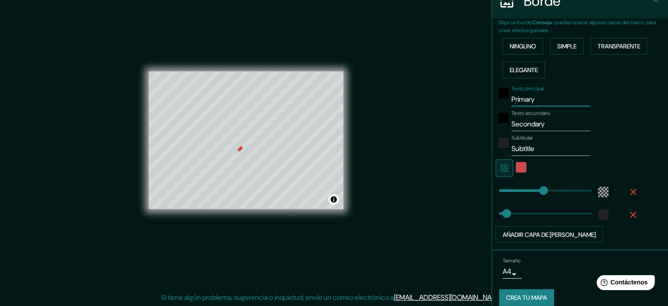
type input "35"
type input "tw"
type input "213"
type input "35"
type input "t"
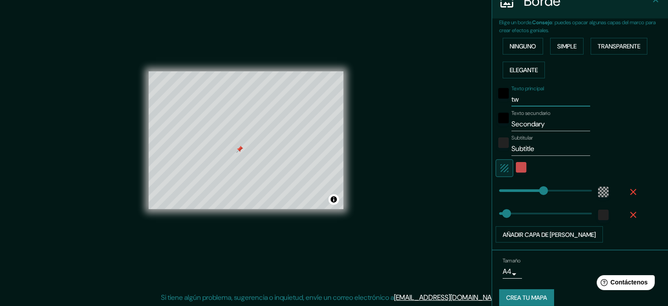
type input "213"
type input "35"
type input "te"
type input "213"
type input "35"
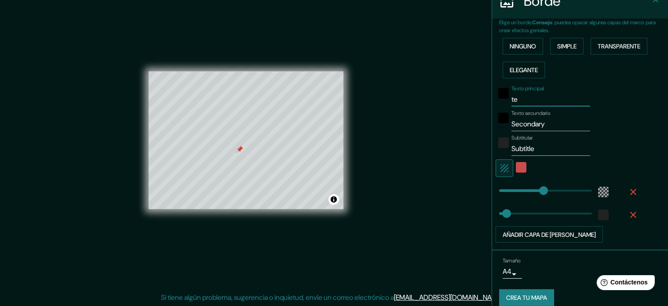
type input "ter"
type input "213"
type input "35"
type input "terr"
type input "213"
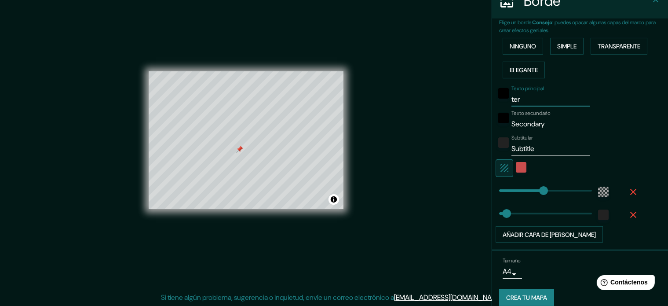
type input "35"
type input "terre"
type input "213"
type input "35"
type input "terren"
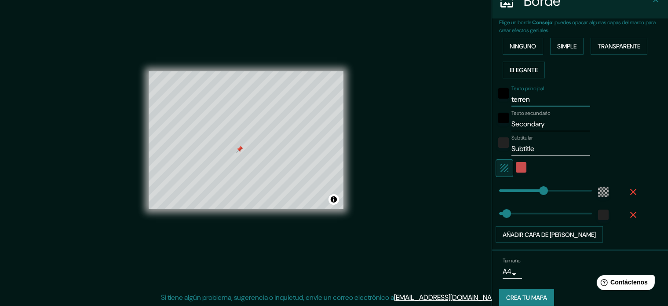
type input "213"
type input "35"
type input "terreno"
type input "213"
type input "35"
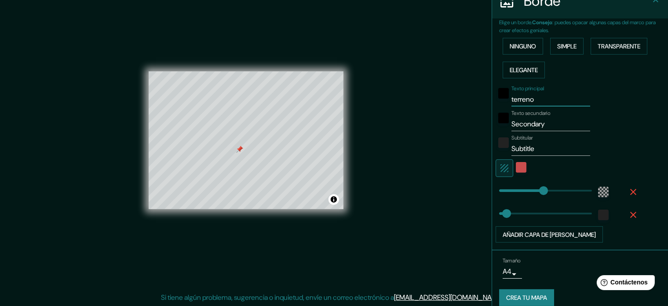
type input "terreno"
type input "213"
type input "35"
type input "terreno 1"
type input "213"
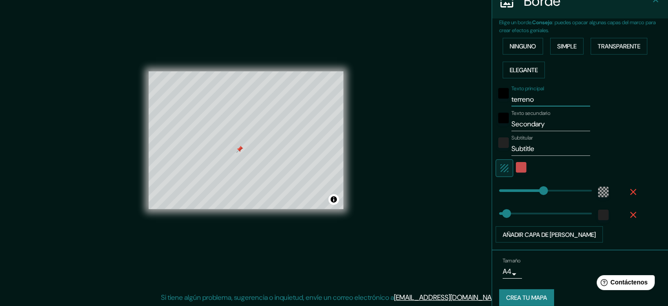
type input "35"
type input "terreno 1"
drag, startPoint x: 551, startPoint y: 129, endPoint x: 499, endPoint y: 121, distance: 52.1
click at [499, 121] on div "Texto secundario Secondary" at bounding box center [568, 120] width 144 height 21
type input "l"
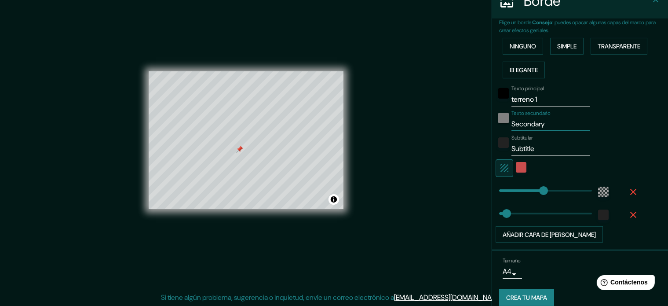
type input "213"
type input "35"
type input "la"
type input "213"
type input "35"
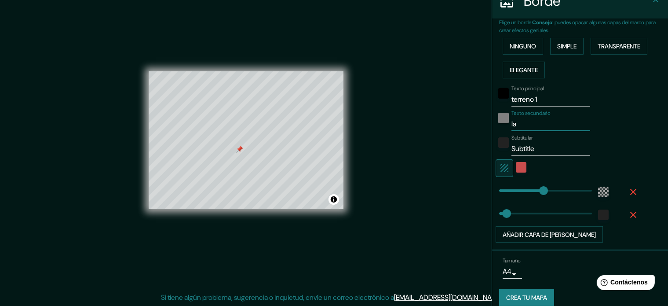
type input "la"
type input "213"
type input "35"
type input "la l"
type input "213"
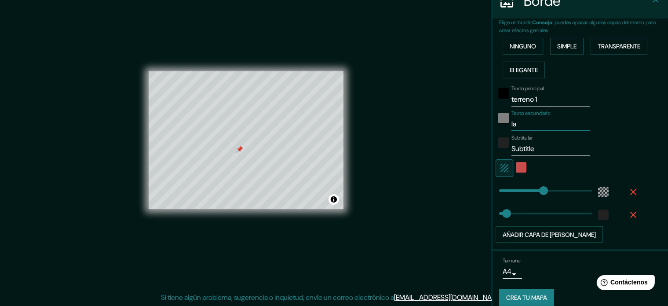
type input "35"
type input "la la"
type input "213"
type input "35"
type input "la lag"
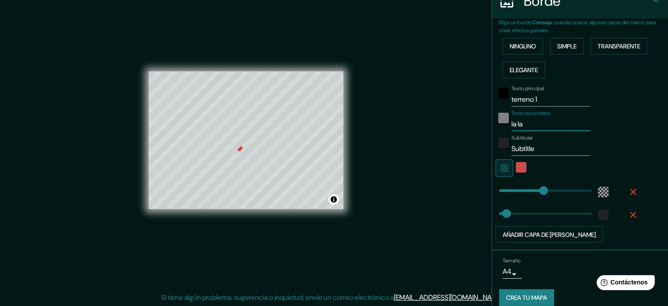
type input "213"
type input "35"
type input "la lagu"
type input "213"
type input "35"
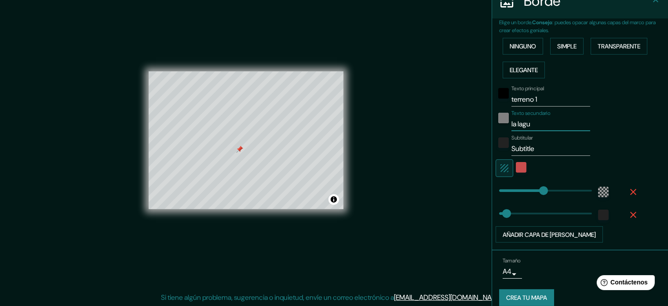
type input "la lagun"
type input "213"
type input "35"
type input "la laguna"
type input "213"
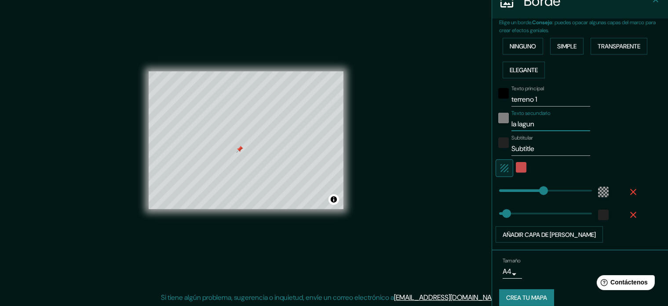
type input "35"
type input "la laguna"
type input "213"
type input "35"
type input "la laguna l"
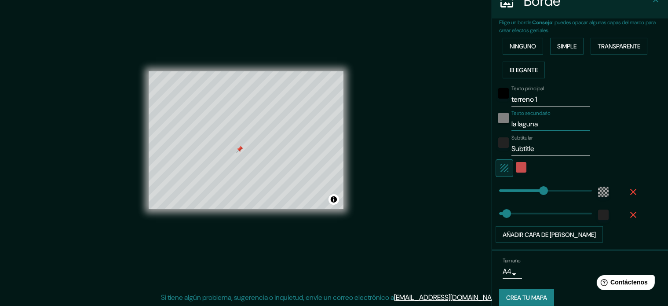
type input "213"
type input "35"
type input "la laguna la"
type input "213"
type input "35"
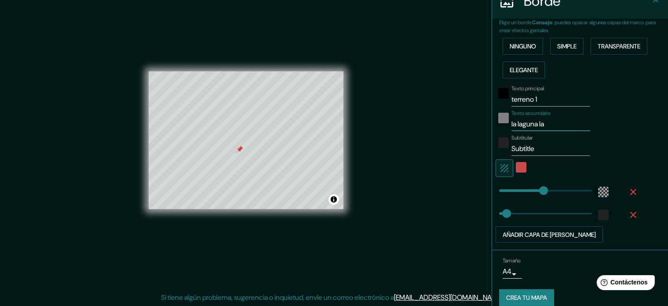
type input "la laguna la"
type input "213"
type input "35"
type input "la laguna la v"
type input "213"
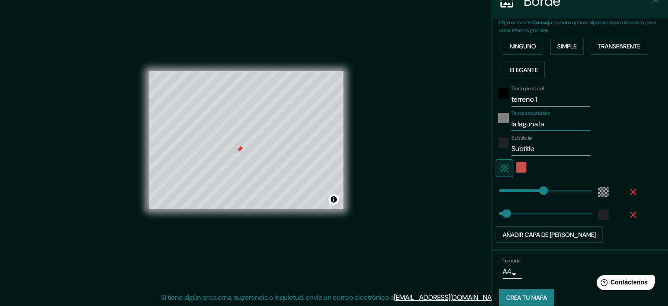
type input "35"
type input "la laguna la ve"
type input "213"
type input "35"
type input "la laguna la veg"
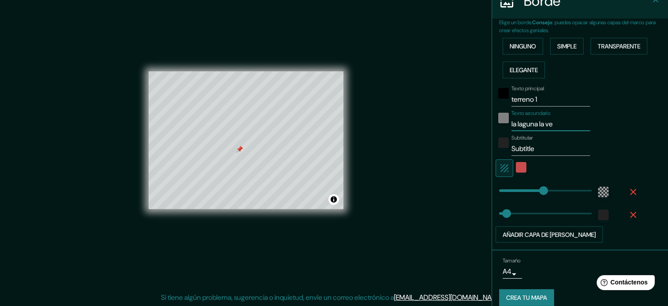
type input "213"
type input "35"
type input "la laguna la vega"
type input "213"
type input "35"
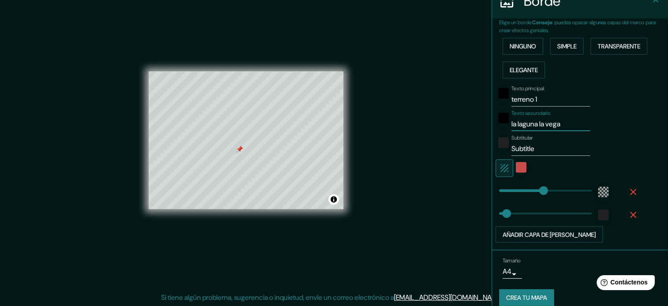
click at [533, 126] on input "la laguna la vega" at bounding box center [551, 124] width 79 height 14
type input "la laguna, la vega"
type input "213"
type input "35"
type input "la laguna, la vega"
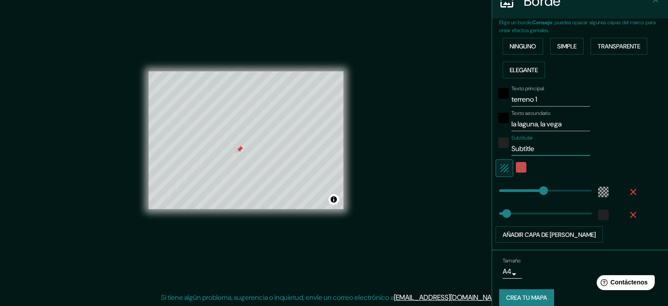
click at [529, 153] on input "Subtitle" at bounding box center [551, 149] width 79 height 14
type input "c"
type input "213"
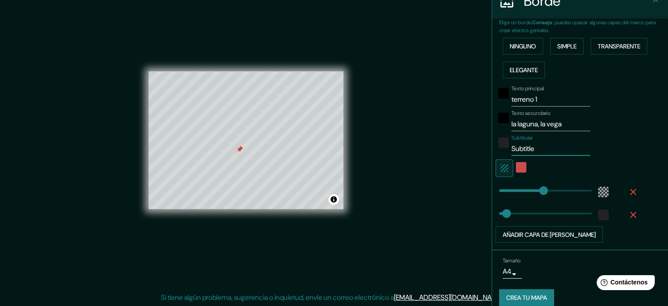
type input "35"
type input "ce"
type input "213"
type input "35"
type input "cen"
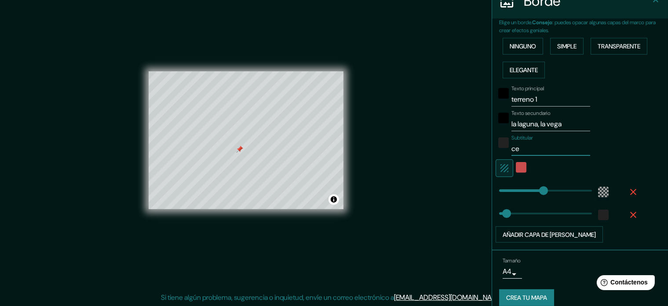
type input "213"
type input "35"
type input "cent"
type input "213"
type input "35"
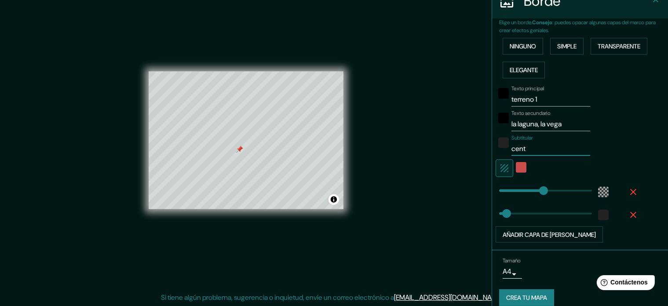
type input "centr"
type input "213"
type input "35"
type input "centro"
type input "213"
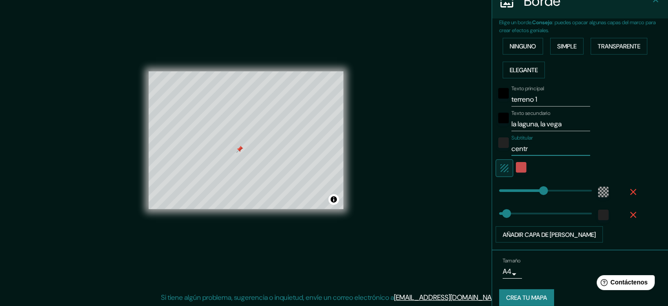
type input "35"
type input "centro"
type input "213"
type input "35"
type input "centro d"
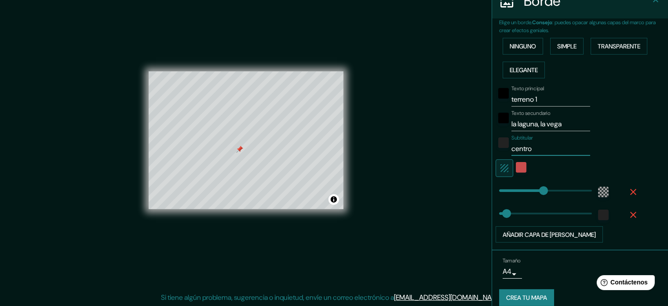
type input "213"
type input "35"
type input "centro de"
type input "213"
type input "35"
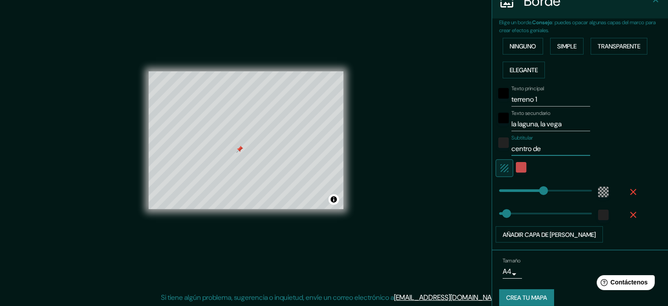
type input "centro de"
type input "213"
type input "35"
type input "centro de i"
type input "213"
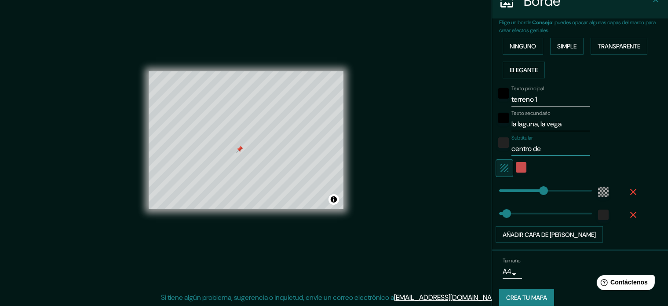
type input "35"
type input "centro de in"
type input "213"
type input "35"
type input "centro de inv"
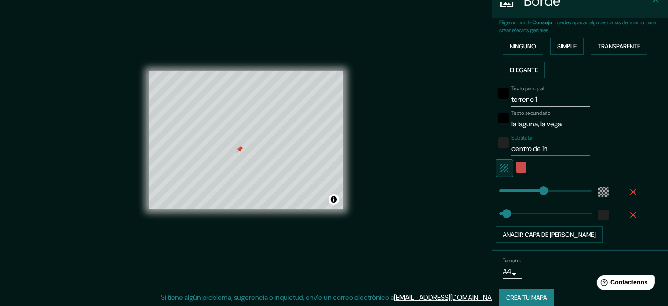
type input "213"
type input "35"
drag, startPoint x: 528, startPoint y: 191, endPoint x: 520, endPoint y: 191, distance: 7.9
drag, startPoint x: 520, startPoint y: 191, endPoint x: 511, endPoint y: 190, distance: 8.8
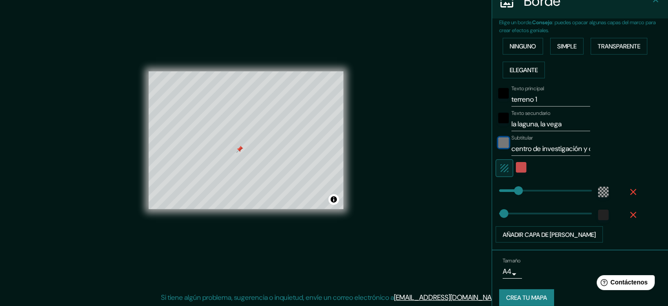
click at [499, 139] on div "color-222222" at bounding box center [504, 142] width 11 height 11
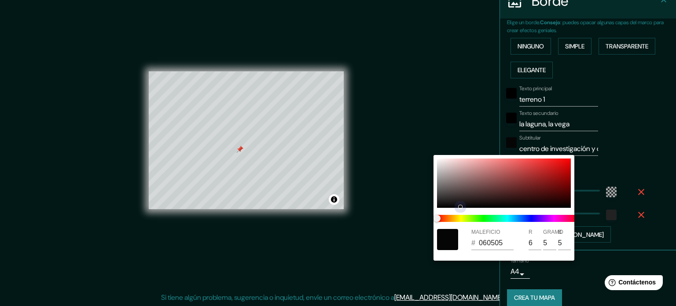
drag, startPoint x: 519, startPoint y: 191, endPoint x: 443, endPoint y: 206, distance: 77.6
click at [443, 206] on div at bounding box center [504, 182] width 134 height 49
click at [655, 171] on div at bounding box center [338, 153] width 676 height 306
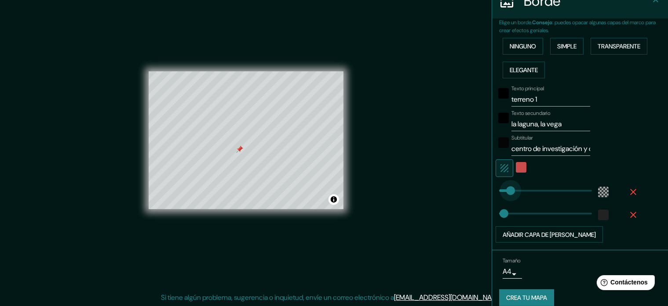
drag, startPoint x: 509, startPoint y: 189, endPoint x: 503, endPoint y: 190, distance: 5.7
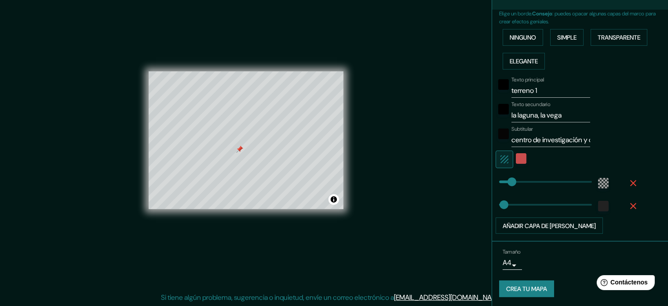
scroll to position [195, 0]
click at [537, 286] on font "Crea tu mapa" at bounding box center [527, 289] width 41 height 8
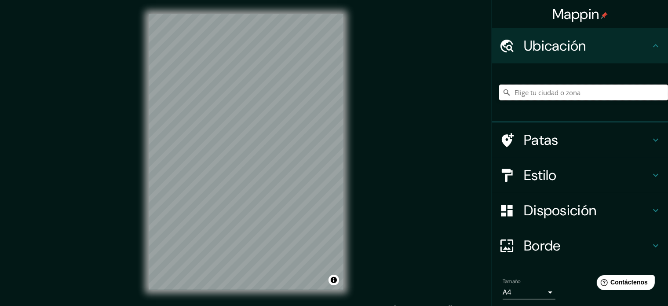
click at [544, 88] on input "Elige tu ciudad o zona" at bounding box center [583, 92] width 169 height 16
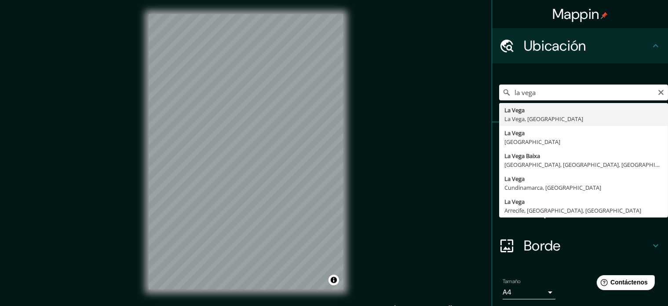
type input "La Vega, [GEOGRAPHIC_DATA], [GEOGRAPHIC_DATA]"
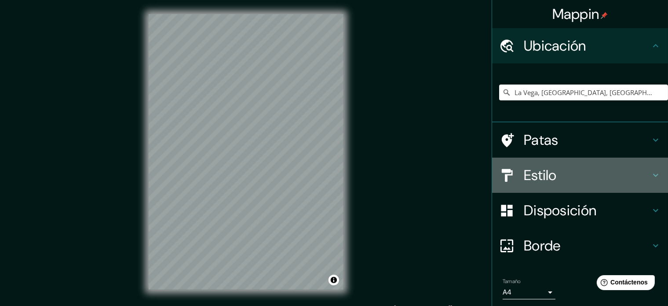
click at [640, 180] on h4 "Estilo" at bounding box center [587, 175] width 127 height 18
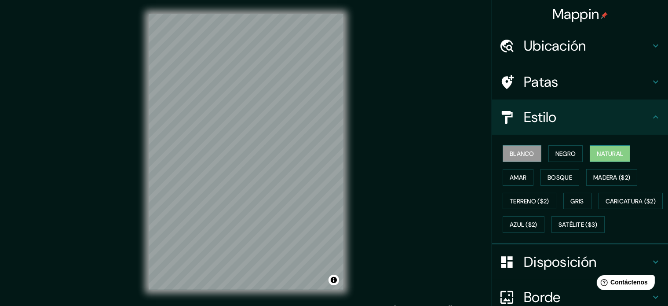
click at [598, 151] on font "Natural" at bounding box center [610, 154] width 26 height 8
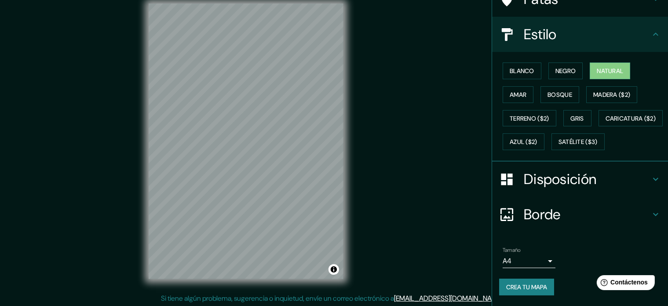
scroll to position [11, 0]
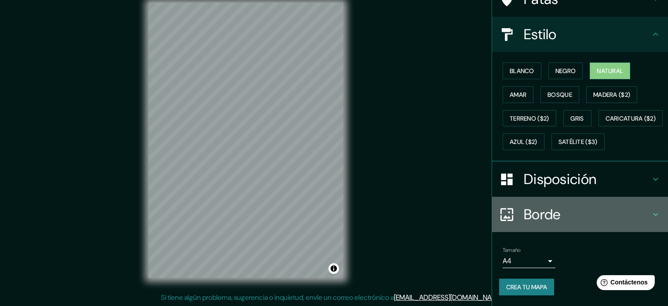
click at [651, 217] on icon at bounding box center [656, 214] width 11 height 11
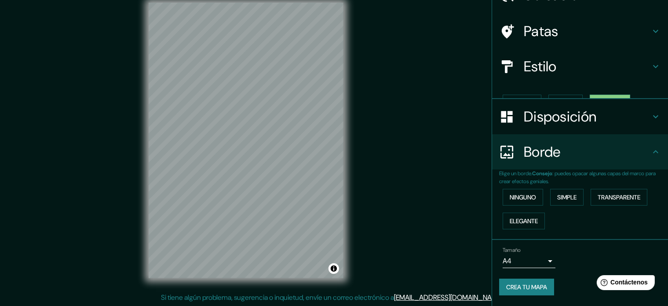
scroll to position [35, 0]
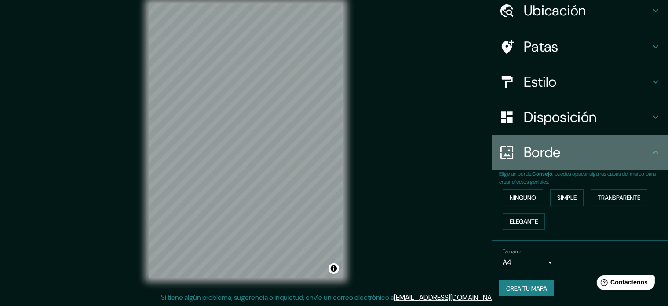
click at [645, 160] on div "Borde" at bounding box center [580, 152] width 176 height 35
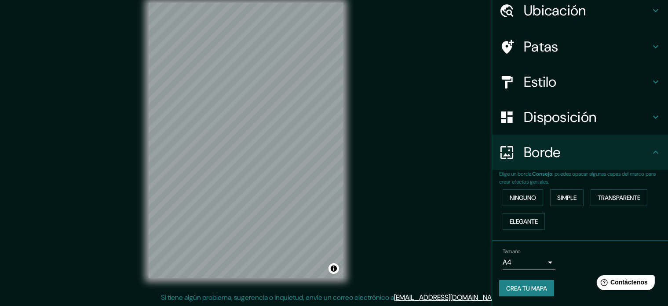
click at [602, 115] on h4 "Disposición" at bounding box center [587, 117] width 127 height 18
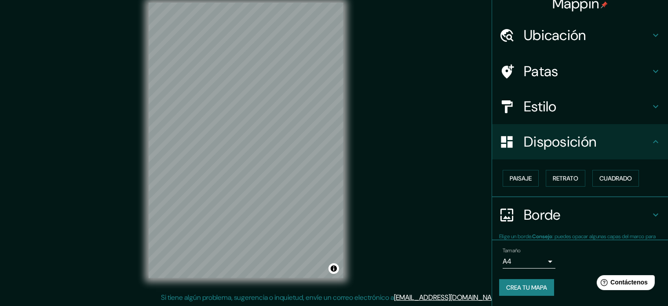
scroll to position [11, 0]
click at [557, 176] on font "Retrato" at bounding box center [566, 178] width 26 height 8
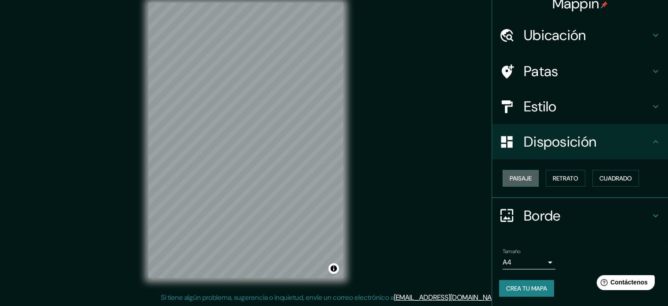
click at [520, 173] on font "Paisaje" at bounding box center [521, 178] width 22 height 11
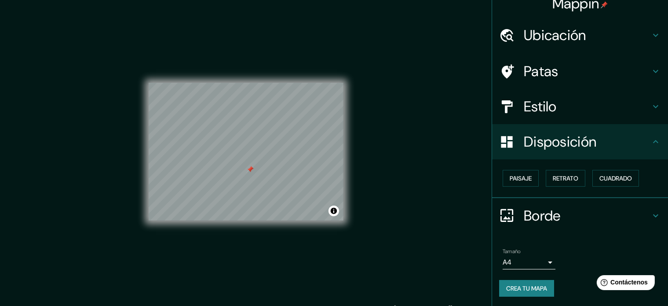
scroll to position [11, 0]
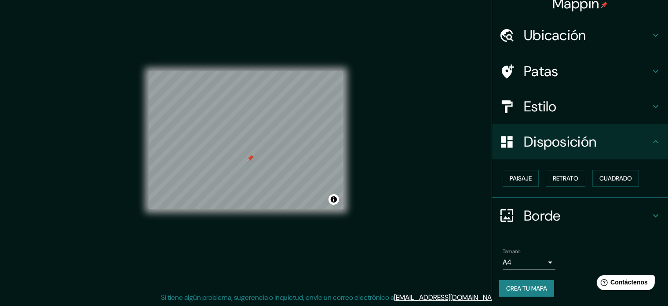
click at [516, 283] on font "Crea tu mapa" at bounding box center [527, 288] width 41 height 11
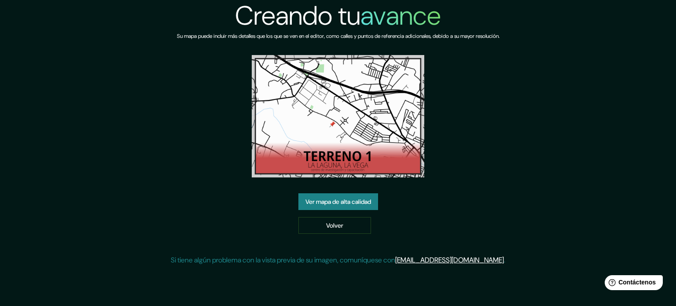
click at [354, 205] on font "Ver mapa de alta calidad" at bounding box center [338, 202] width 66 height 8
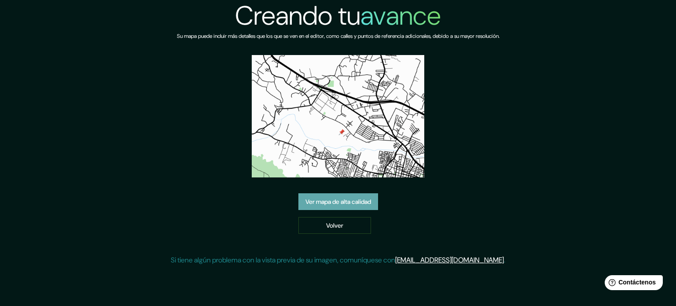
click at [363, 197] on font "Ver mapa de alta calidad" at bounding box center [338, 201] width 66 height 11
